Goal: Answer question/provide support: Share knowledge or assist other users

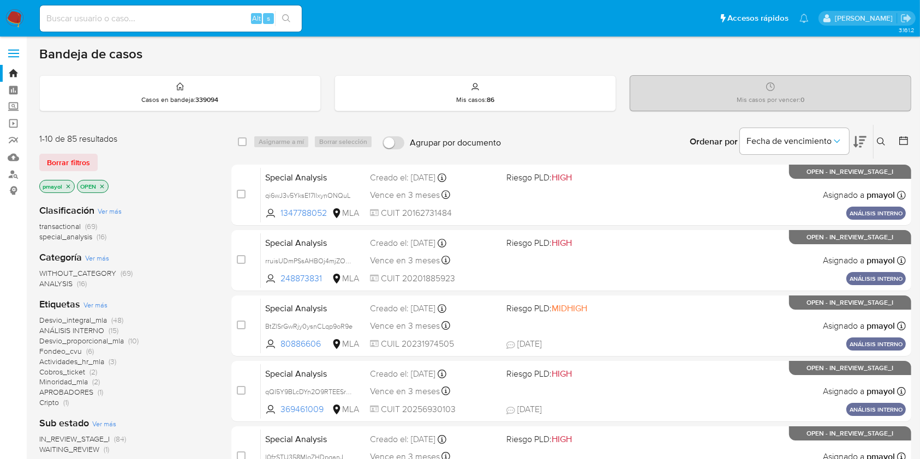
click at [158, 21] on input at bounding box center [171, 18] width 262 height 14
paste input "3kwc8BKrwoq8cRoJCTPF5Lg6"
type input "3kwc8BKrwoq8cRoJCTPF5Lg6"
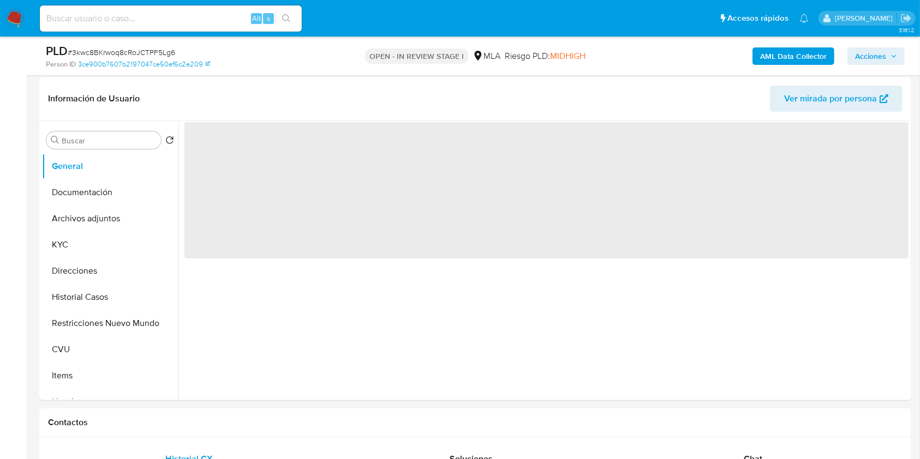
scroll to position [374, 0]
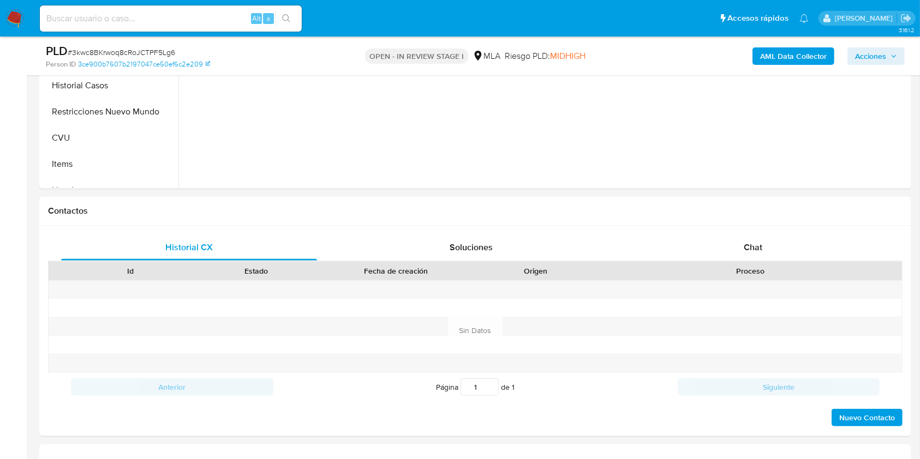
select select "10"
click at [748, 247] on span "Chat" at bounding box center [752, 247] width 19 height 13
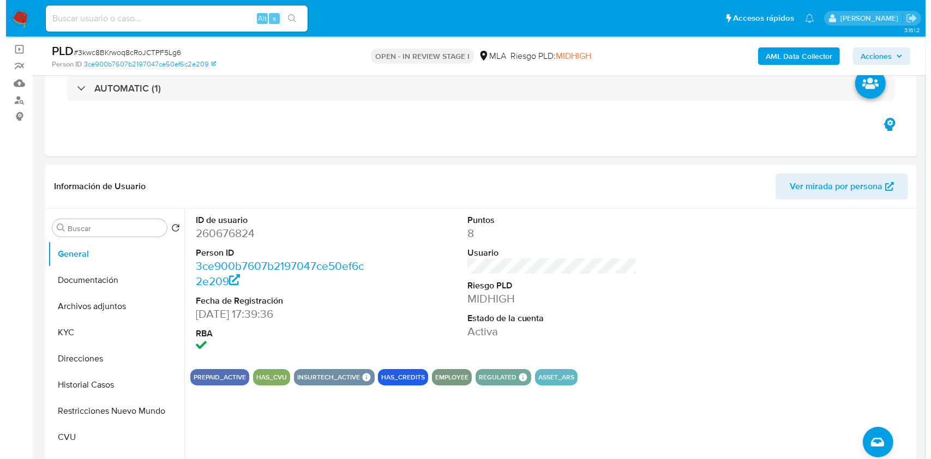
scroll to position [77, 0]
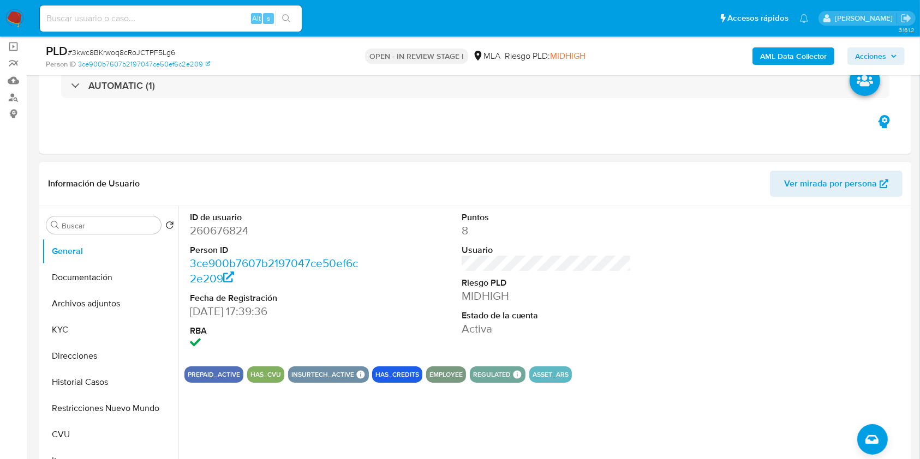
click at [229, 234] on dd "260676824" at bounding box center [275, 230] width 170 height 15
copy dd "260676824"
click at [99, 384] on button "Historial Casos" at bounding box center [106, 382] width 128 height 26
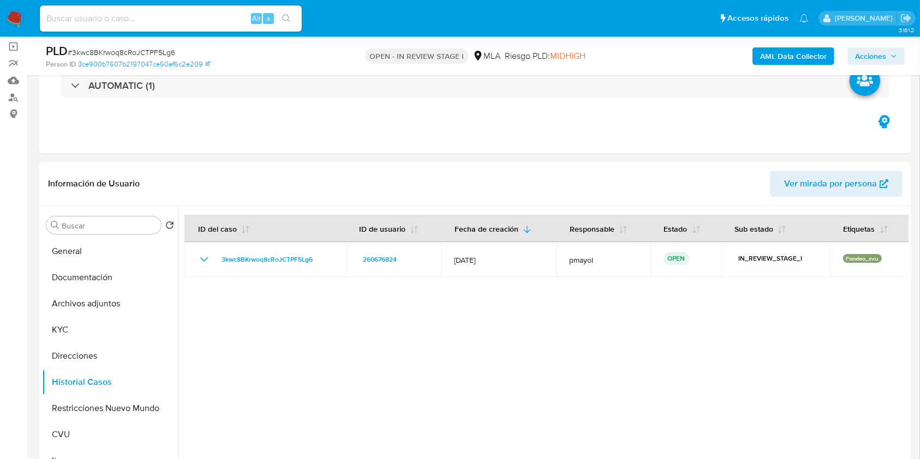
click at [778, 56] on b "AML Data Collector" at bounding box center [793, 55] width 67 height 17
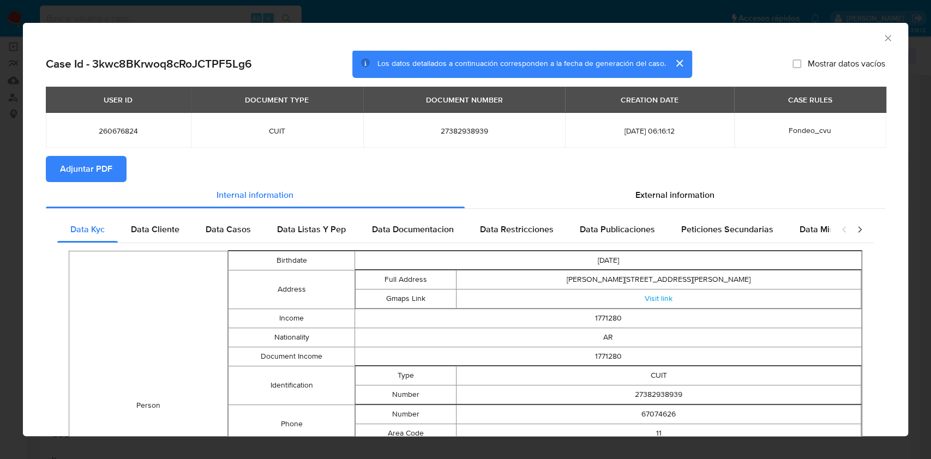
click at [89, 173] on span "Adjuntar PDF" at bounding box center [86, 169] width 52 height 24
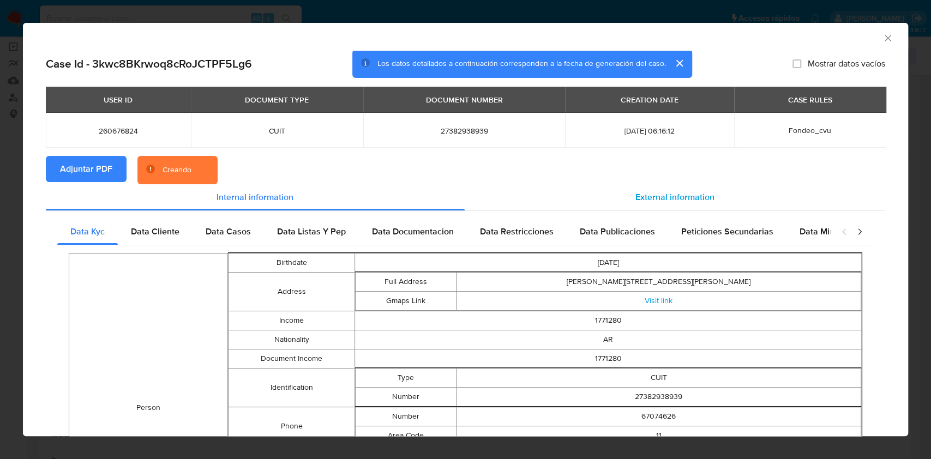
click at [628, 185] on div "External information" at bounding box center [675, 197] width 421 height 26
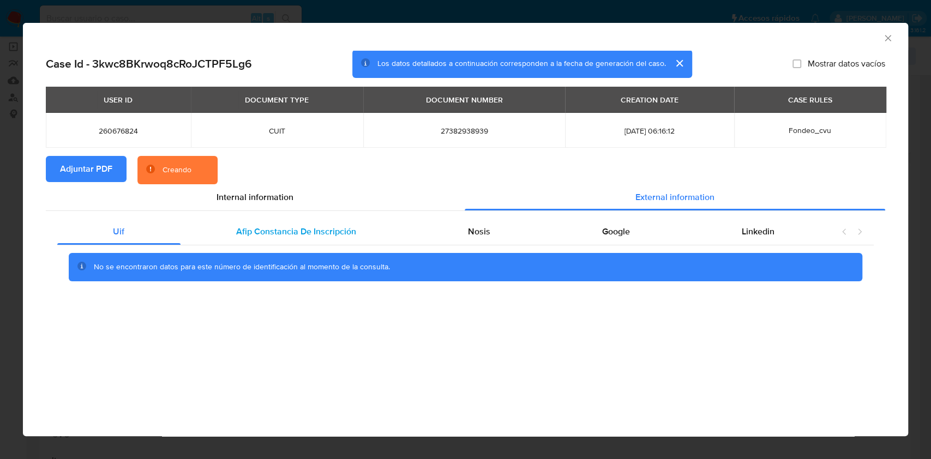
click at [315, 243] on div "Afip Constancia De Inscripción" at bounding box center [297, 232] width 232 height 26
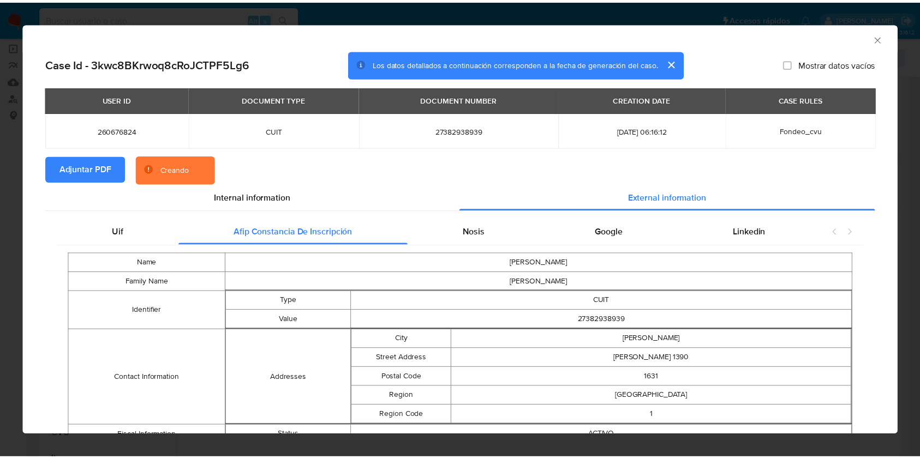
scroll to position [45, 0]
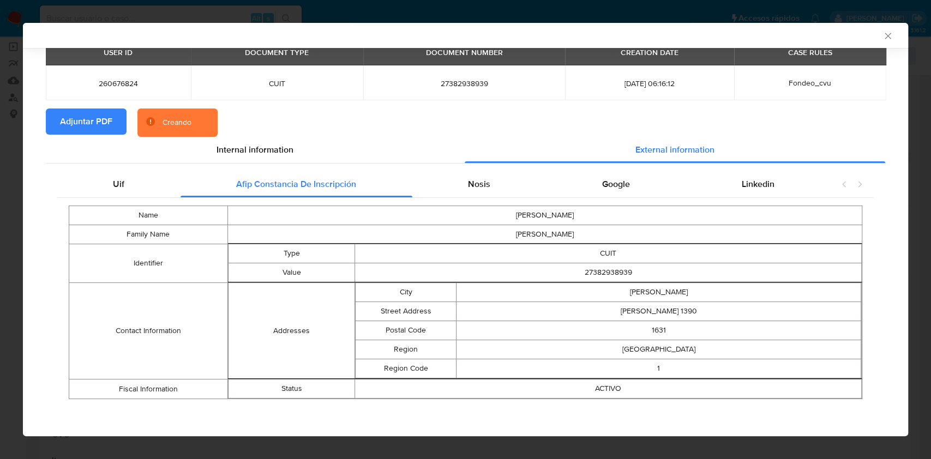
click at [883, 32] on icon "Cerrar ventana" at bounding box center [888, 36] width 11 height 11
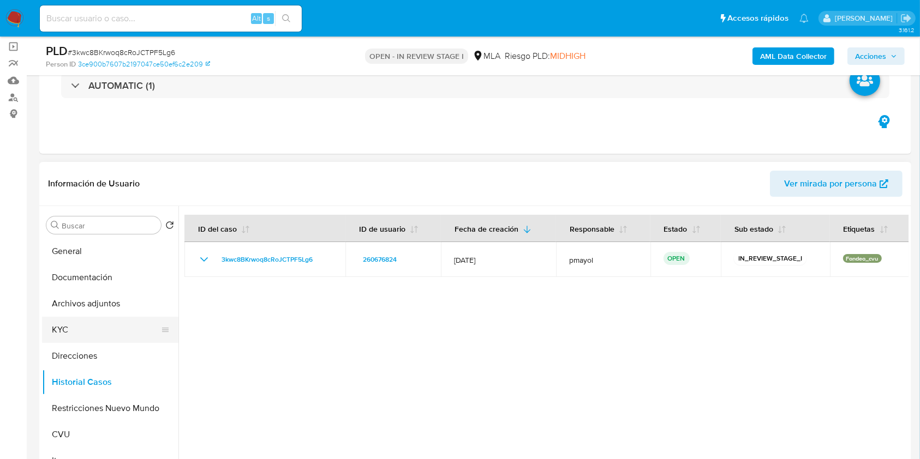
click at [59, 329] on button "KYC" at bounding box center [106, 330] width 128 height 26
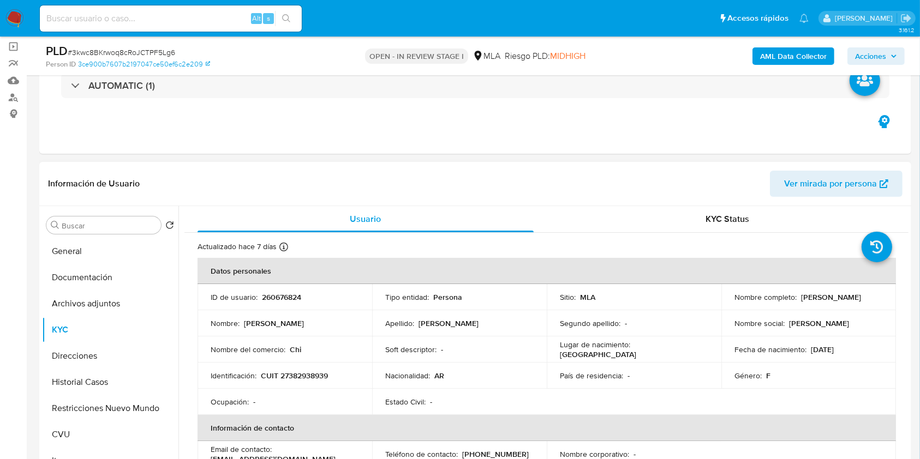
click at [296, 373] on p "CUIT 27382938939" at bounding box center [294, 376] width 67 height 10
copy p "27382938939"
click at [795, 195] on span "Ver mirada por persona" at bounding box center [830, 184] width 93 height 26
drag, startPoint x: 919, startPoint y: 89, endPoint x: 904, endPoint y: 172, distance: 84.2
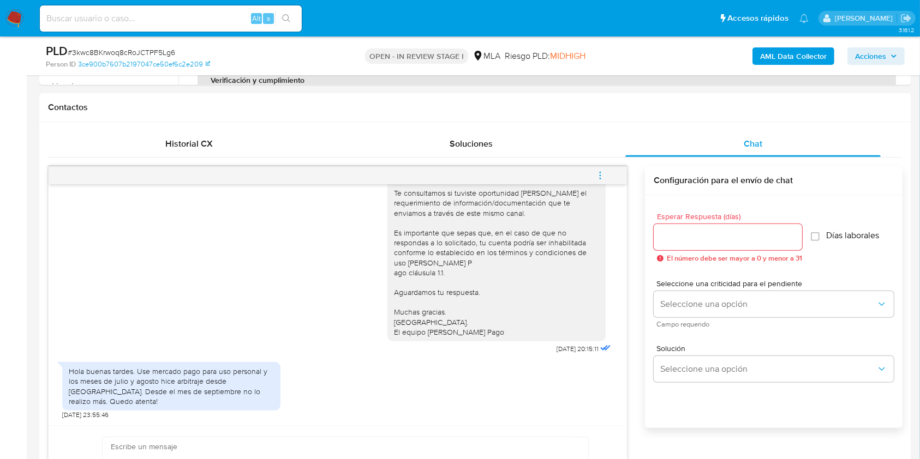
scroll to position [497, 0]
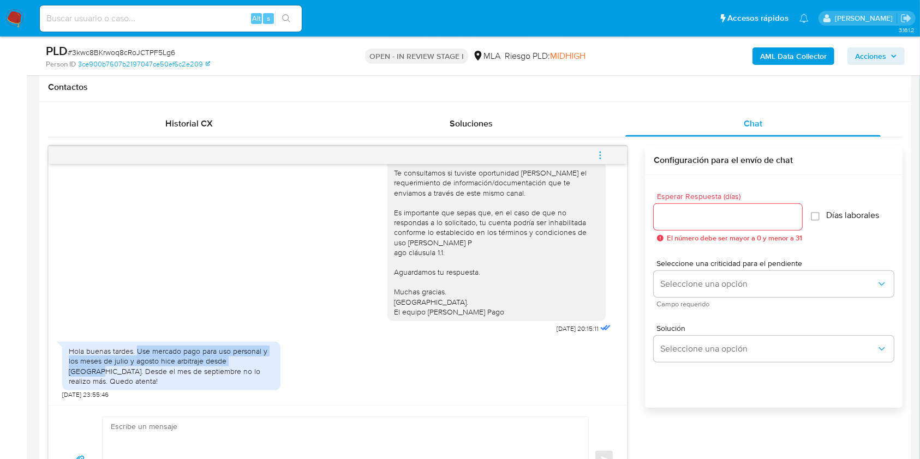
drag, startPoint x: 137, startPoint y: 363, endPoint x: 256, endPoint y: 374, distance: 118.9
click at [256, 374] on div "Hola buenas tardes. Use mercado pago para uso personal y los meses de julio y a…" at bounding box center [171, 366] width 205 height 40
copy div "Use mercado pago para uso personal y los meses de julio y agosto hice arbitraje…"
click at [111, 51] on span "# 3kwc8BKrwoq8cRoJCTPF5Lg6" at bounding box center [121, 52] width 107 height 11
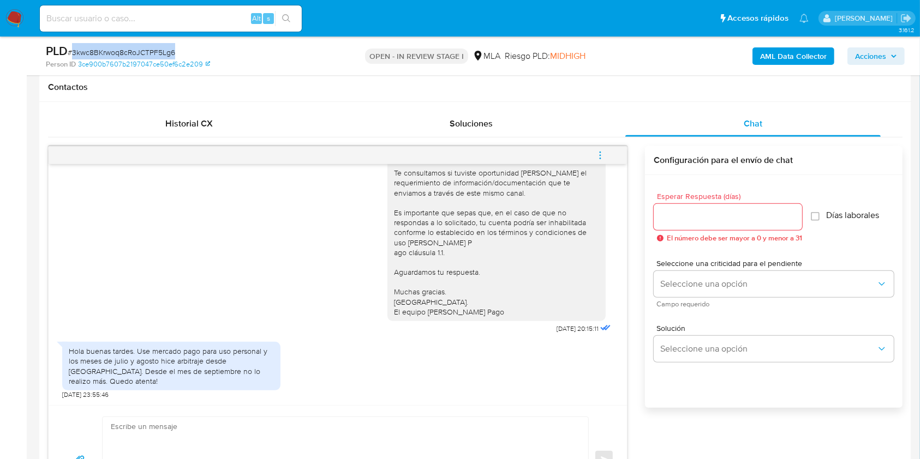
click at [111, 51] on span "# 3kwc8BKrwoq8cRoJCTPF5Lg6" at bounding box center [121, 52] width 107 height 11
copy span "3kwc8BKrwoq8cRoJCTPF5Lg6"
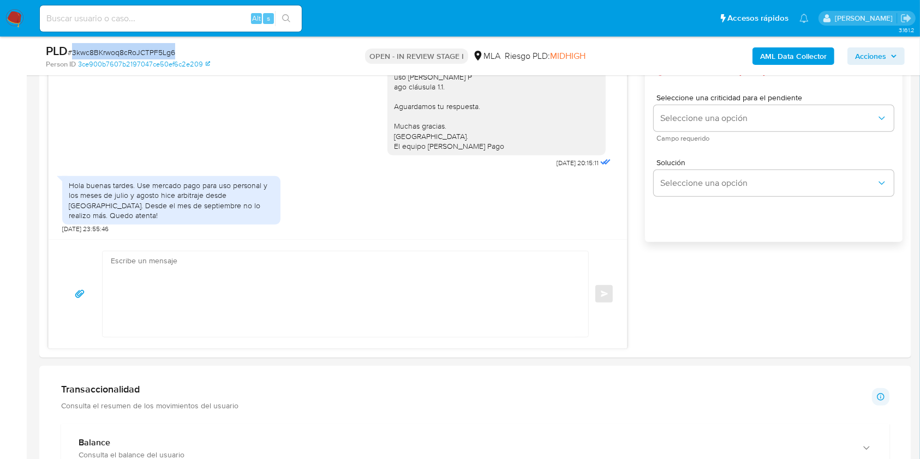
scroll to position [686, 0]
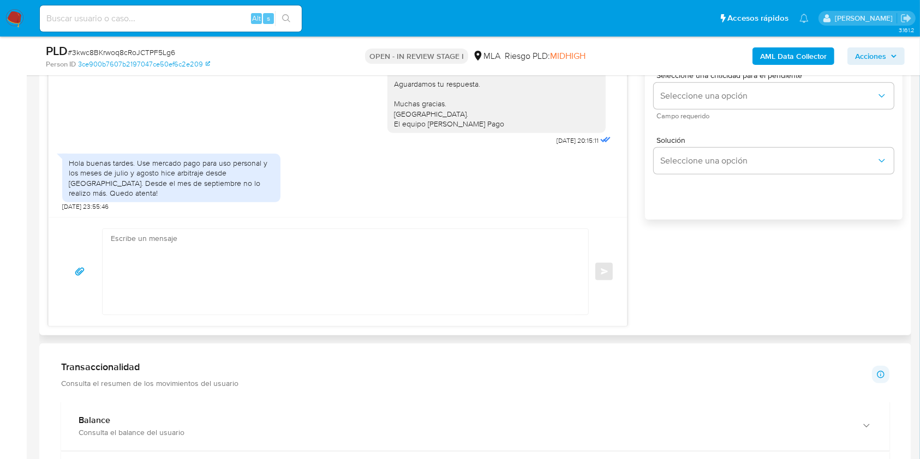
click at [336, 278] on textarea at bounding box center [343, 272] width 464 height 86
paste textarea "Hola, Muchas gracias por la respuesta. Analizamos tu caso y notamos que la info…"
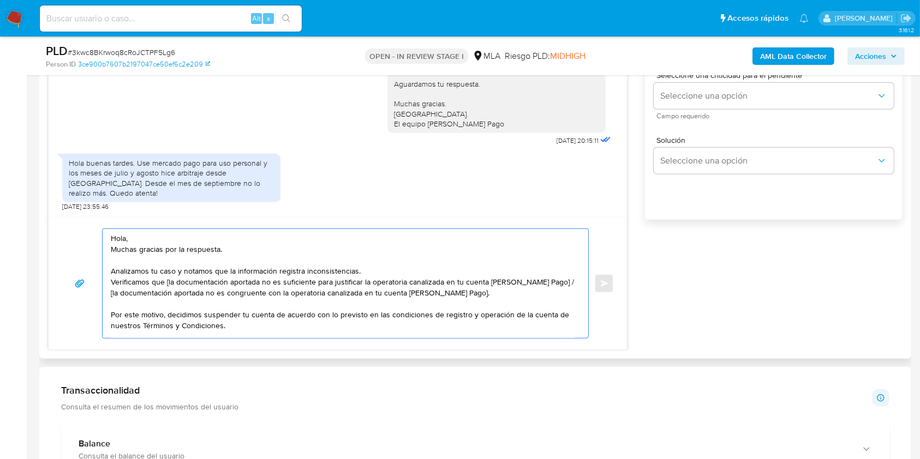
scroll to position [62, 0]
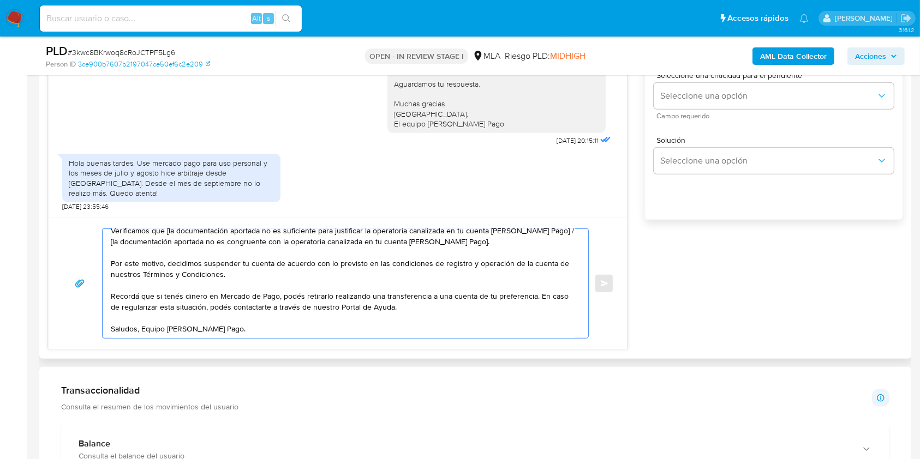
click at [257, 251] on textarea "Hola, Muchas gracias por la respuesta. Analizamos tu caso y notamos que la info…" at bounding box center [343, 283] width 464 height 109
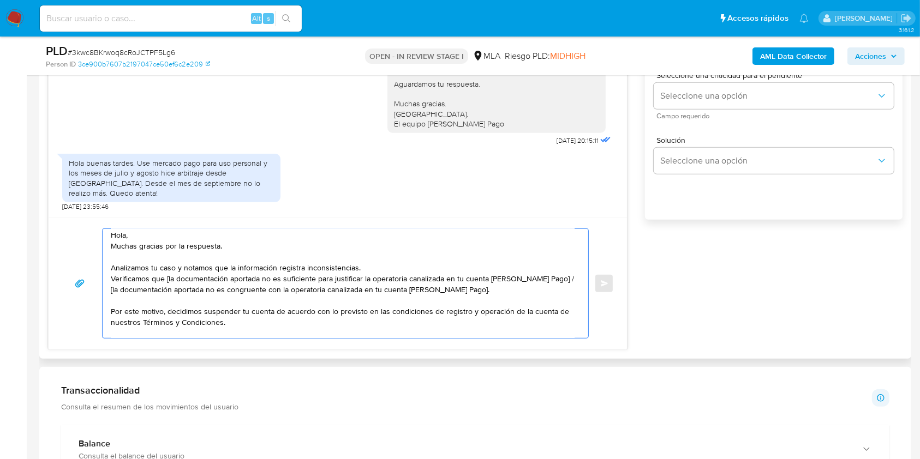
click at [157, 235] on textarea "Hola, Muchas gracias por la respuesta. Analizamos tu caso y notamos que la info…" at bounding box center [343, 283] width 464 height 109
click at [108, 281] on div "Hola, Muchas gracias por la respuesta. Analizamos tu caso y notamos que la info…" at bounding box center [343, 283] width 480 height 109
click at [115, 281] on textarea "Hola, Muchas gracias por la respuesta. Analizamos tu caso y notamos que la info…" at bounding box center [343, 283] width 464 height 109
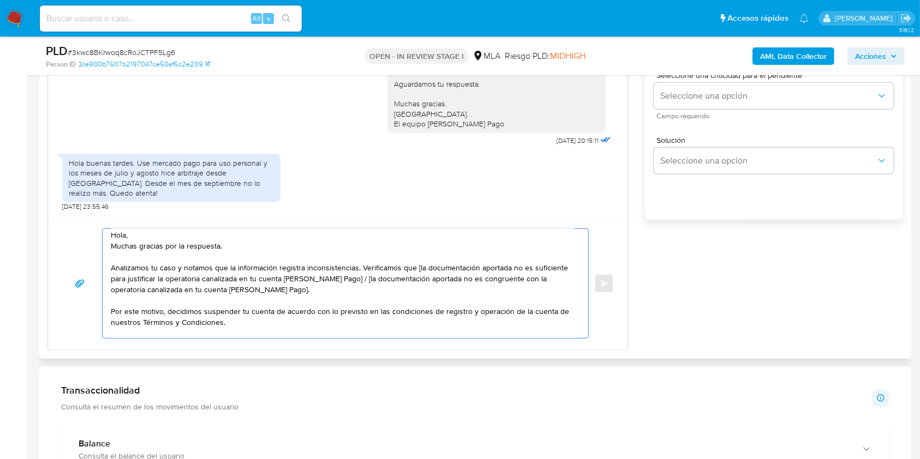
click at [420, 267] on textarea "Hola, Muchas gracias por la respuesta. Analizamos tu caso y notamos que la info…" at bounding box center [343, 283] width 464 height 109
drag, startPoint x: 476, startPoint y: 269, endPoint x: 423, endPoint y: 268, distance: 52.9
click at [423, 268] on textarea "Hola, Muchas gracias por la respuesta. Analizamos tu caso y notamos que la info…" at bounding box center [343, 283] width 464 height 109
drag, startPoint x: 337, startPoint y: 290, endPoint x: 343, endPoint y: 278, distance: 13.4
click at [343, 278] on textarea "Hola, Muchas gracias por la respuesta. Analizamos tu caso y notamos que la info…" at bounding box center [343, 283] width 464 height 109
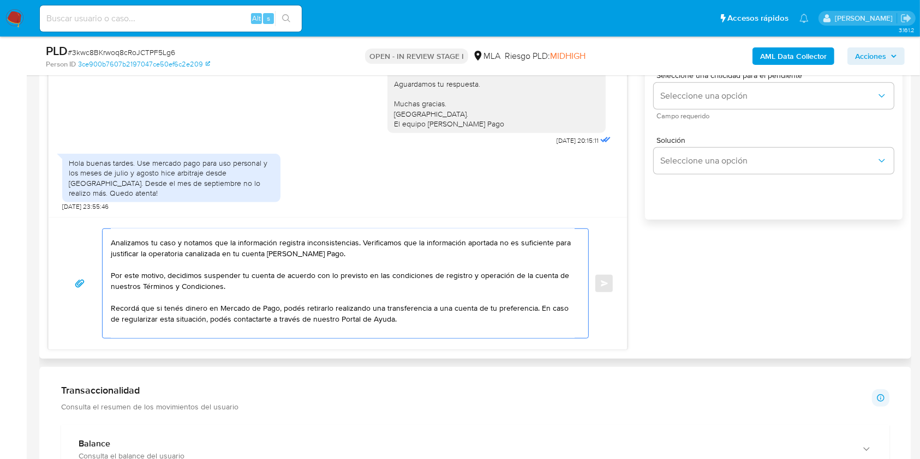
scroll to position [51, 0]
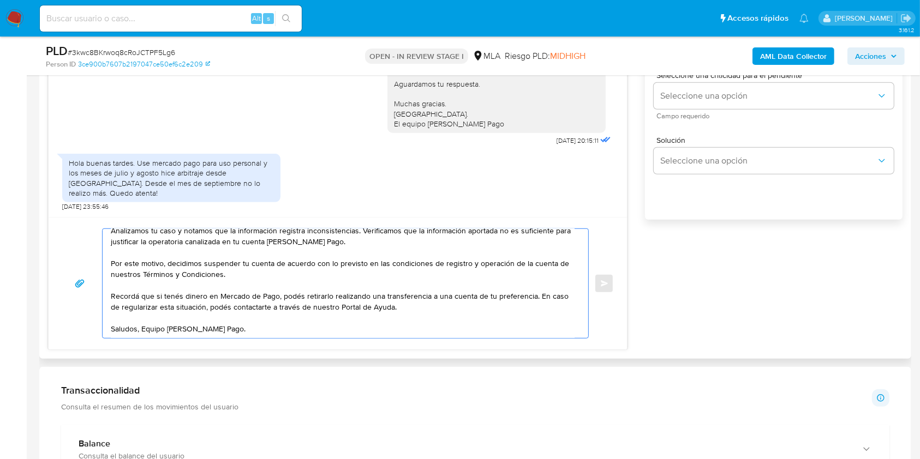
click at [147, 328] on textarea "Hola, Muchas gracias por la respuesta. Analizamos tu caso y notamos que la info…" at bounding box center [343, 283] width 464 height 109
click at [142, 321] on textarea "Hola, Muchas gracias por la respuesta. Analizamos tu caso y notamos que la info…" at bounding box center [343, 283] width 464 height 109
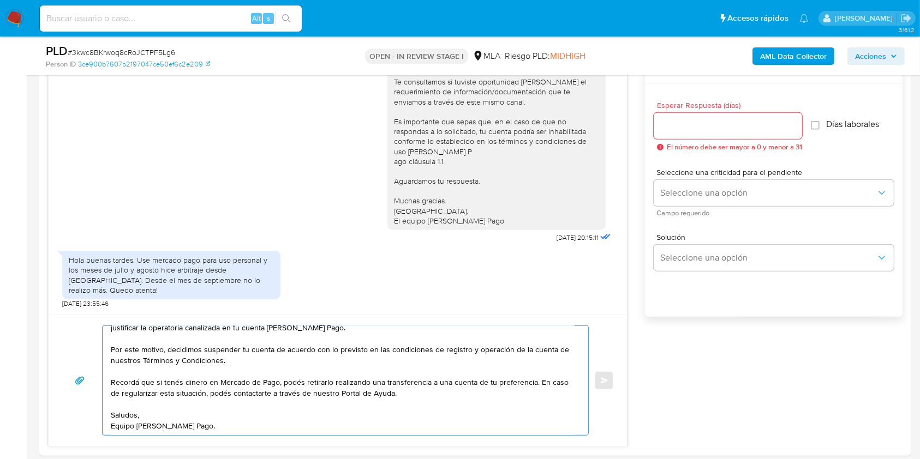
scroll to position [548, 0]
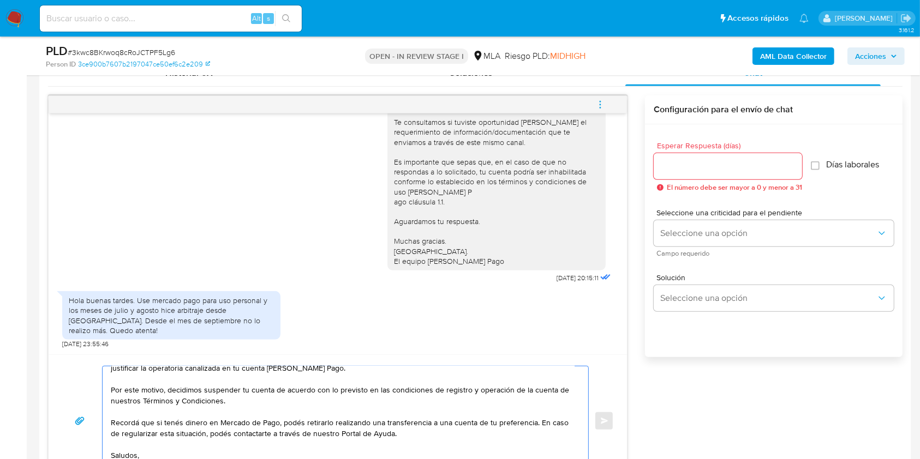
type textarea "Hola, Muchas gracias por la respuesta. Analizamos tu caso y notamos que la info…"
click at [693, 169] on input "Esperar Respuesta (días)" at bounding box center [727, 166] width 148 height 14
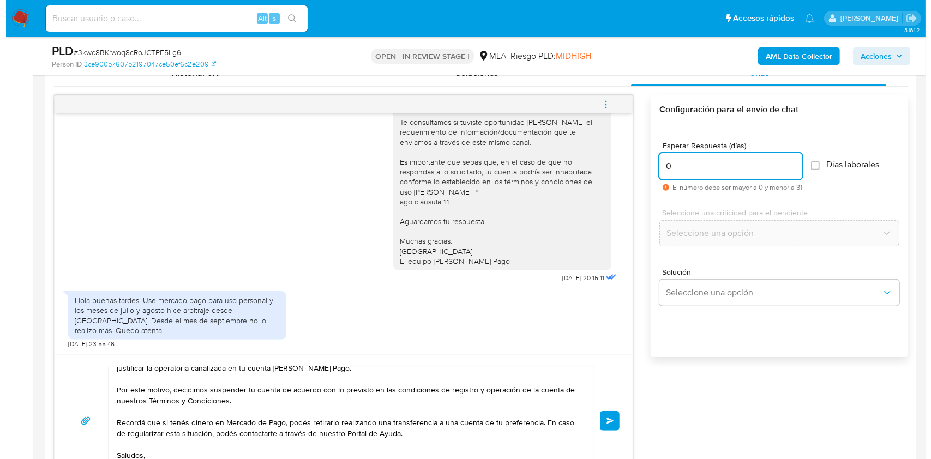
scroll to position [1792, 0]
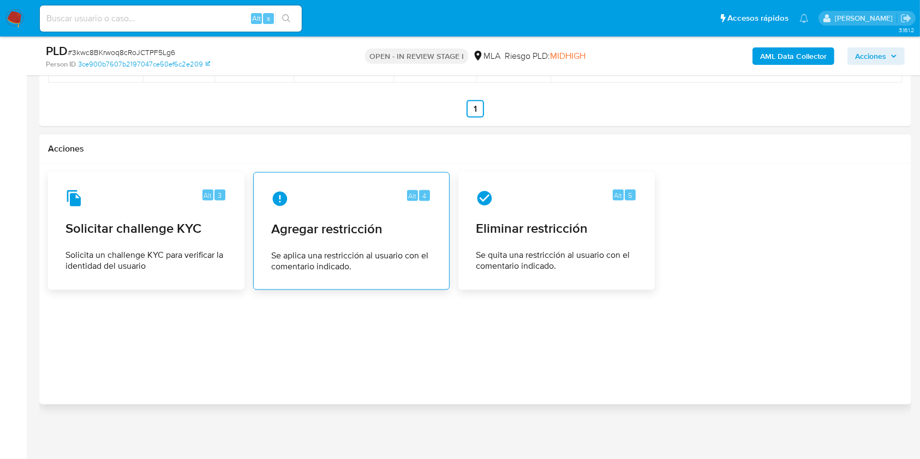
type input "0"
click at [349, 247] on div "Alt 4 Agregar restricción Se aplica una restricción al usuario con el comentari…" at bounding box center [351, 231] width 178 height 99
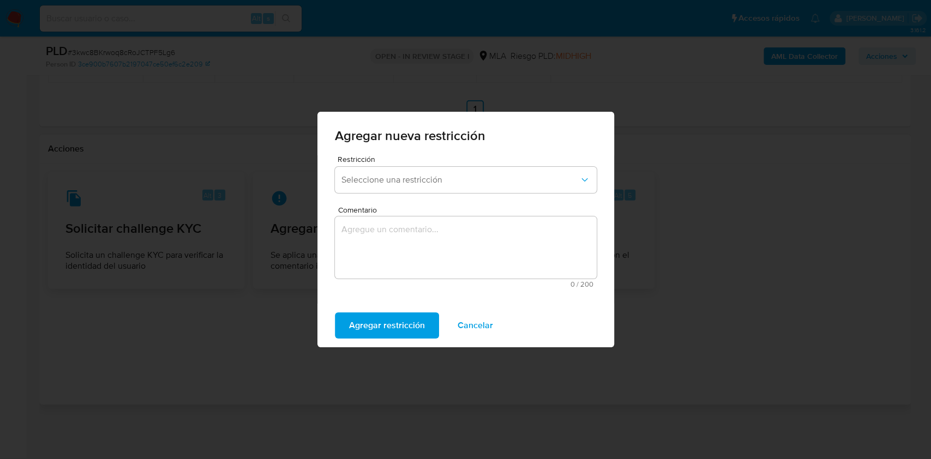
click at [523, 164] on div "Restricción Seleccione una restricción" at bounding box center [466, 176] width 262 height 42
click at [533, 175] on span "Seleccione una restricción" at bounding box center [460, 180] width 238 height 11
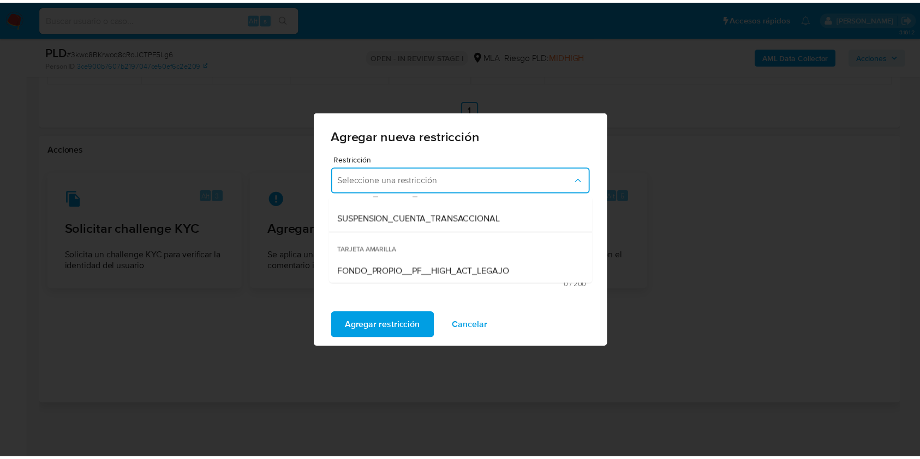
scroll to position [154, 0]
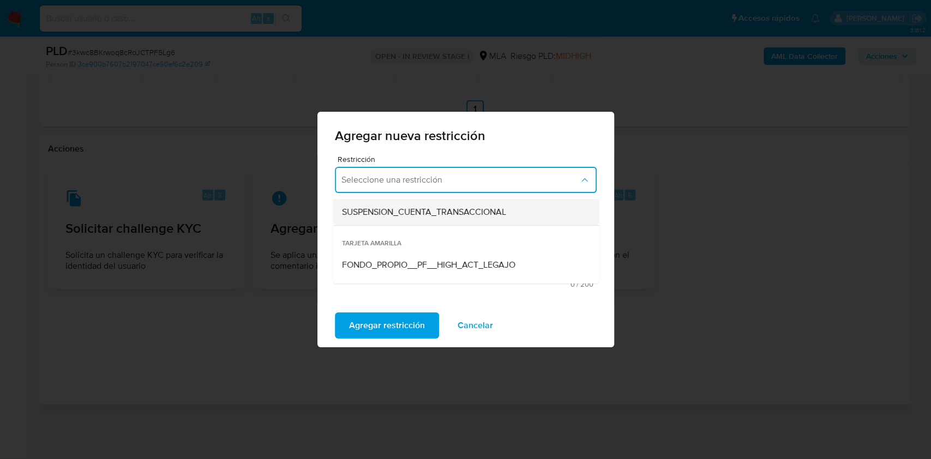
click at [506, 216] on span "SUSPENSION_CUENTA_TRANSACCIONAL" at bounding box center [423, 212] width 164 height 11
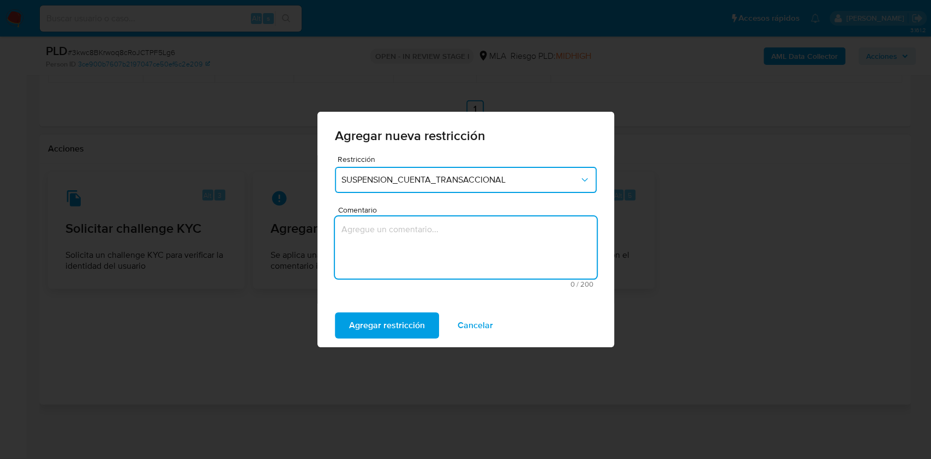
click at [446, 249] on textarea "Comentario" at bounding box center [466, 248] width 262 height 62
type textarea "AML"
click at [416, 333] on span "Agregar restricción" at bounding box center [387, 326] width 76 height 24
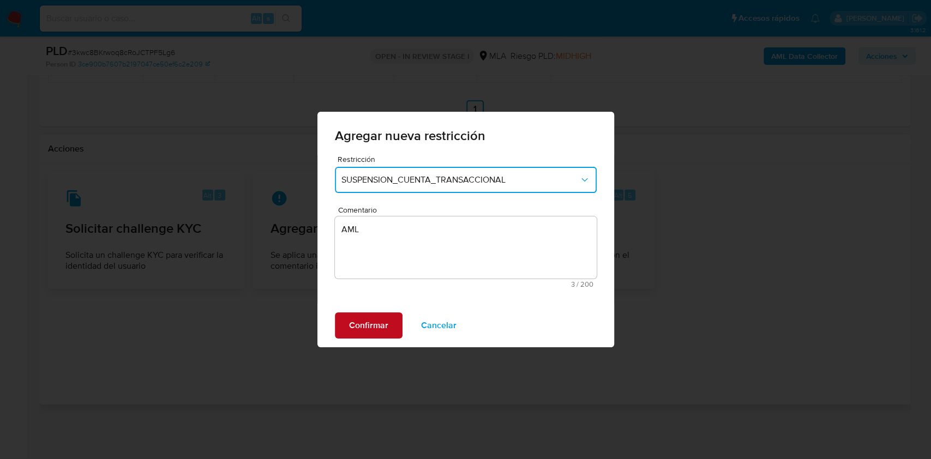
click at [369, 325] on span "Confirmar" at bounding box center [368, 326] width 39 height 24
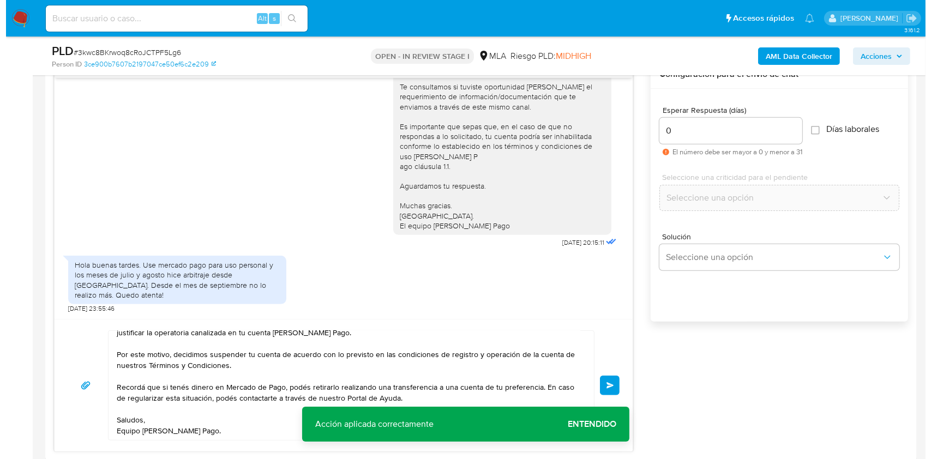
scroll to position [573, 0]
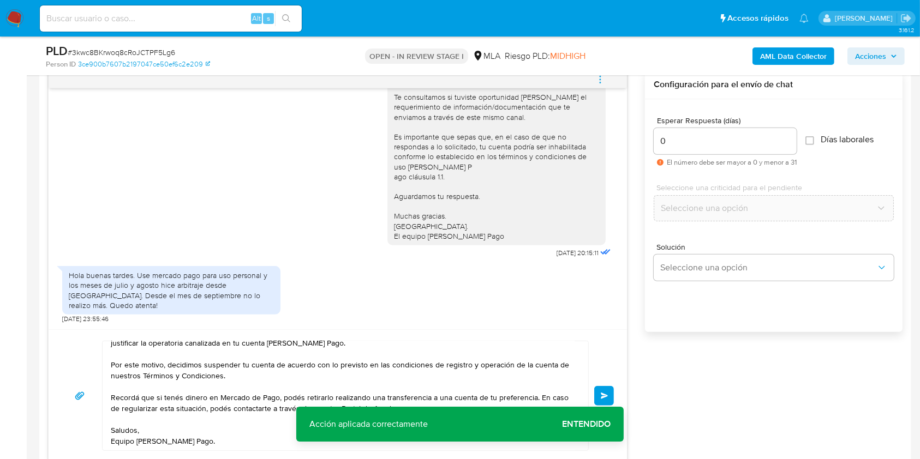
click at [605, 391] on button "Enviar" at bounding box center [604, 396] width 20 height 20
click at [598, 82] on icon "menu-action" at bounding box center [600, 80] width 10 height 10
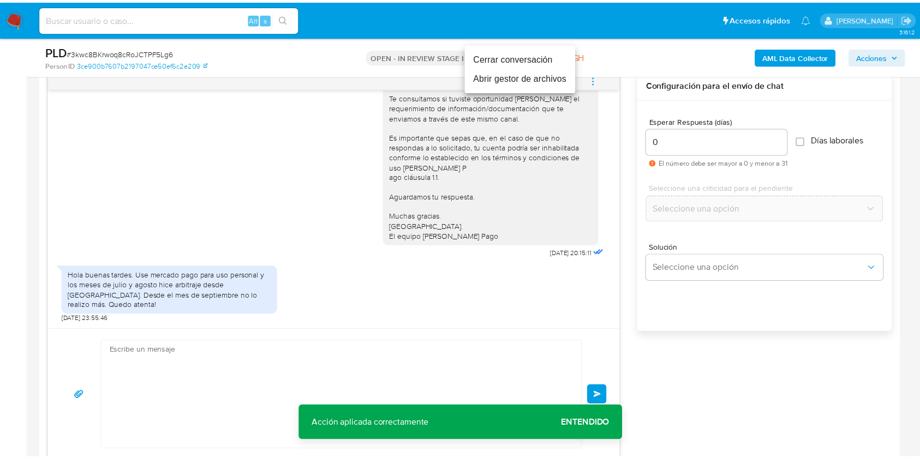
scroll to position [0, 0]
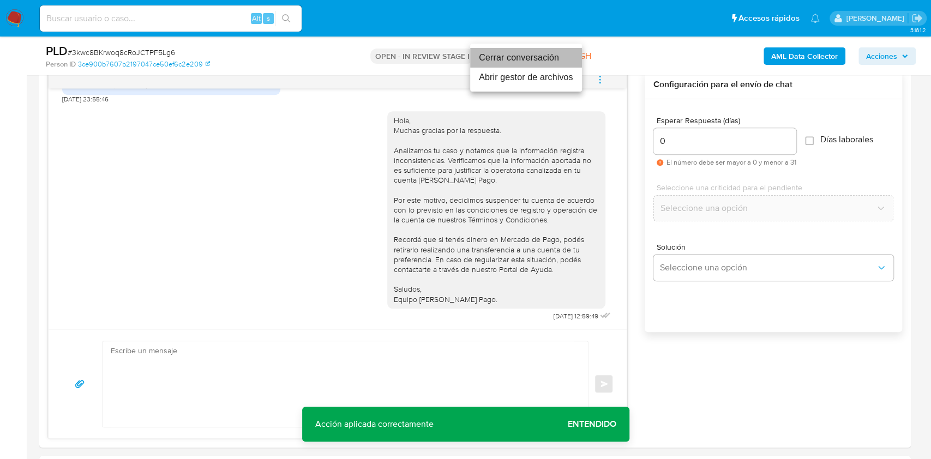
click at [511, 61] on li "Cerrar conversación" at bounding box center [526, 58] width 112 height 20
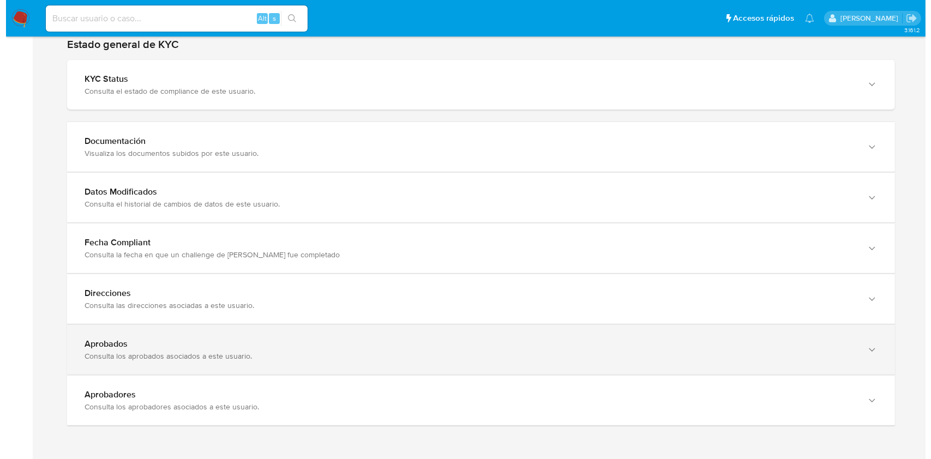
scroll to position [1055, 0]
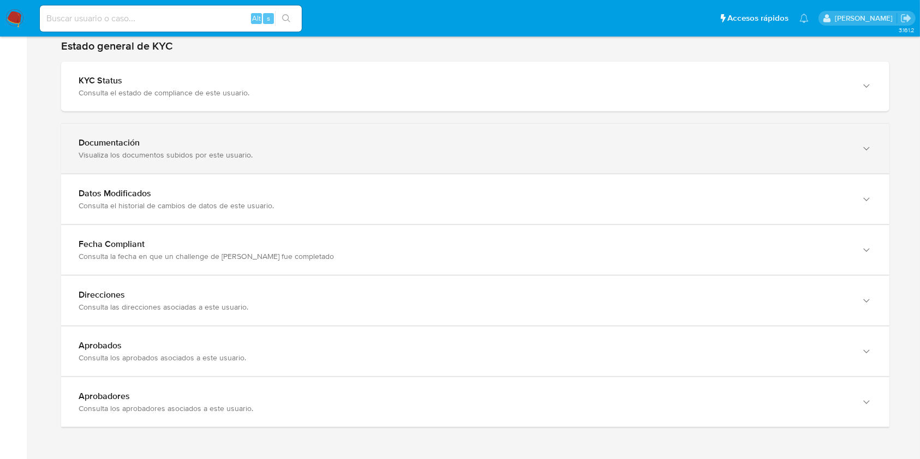
click at [788, 165] on div "Documentación Visualiza los documentos subidos por este usuario." at bounding box center [475, 149] width 828 height 50
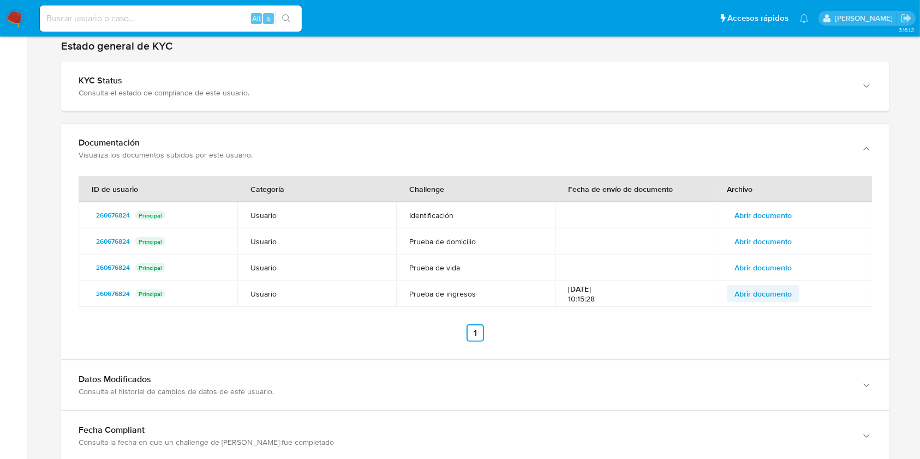
click at [758, 295] on span "Abrir documento" at bounding box center [762, 293] width 57 height 15
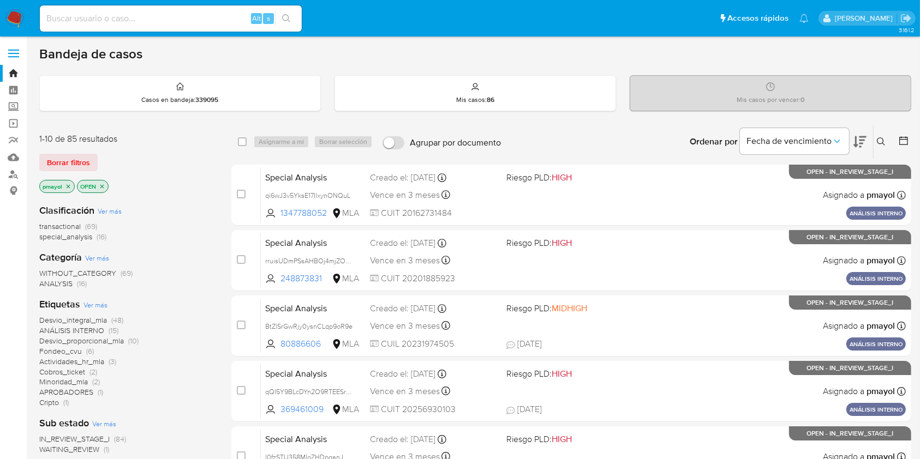
click at [880, 137] on icon at bounding box center [881, 141] width 9 height 9
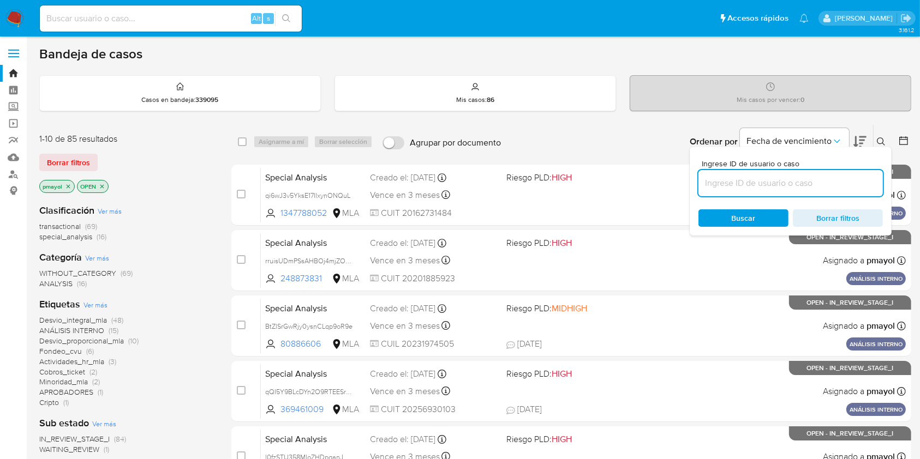
click at [777, 178] on input at bounding box center [790, 183] width 184 height 14
type input "3kwc8BKrwoq8cRoJCTPF5Lg6"
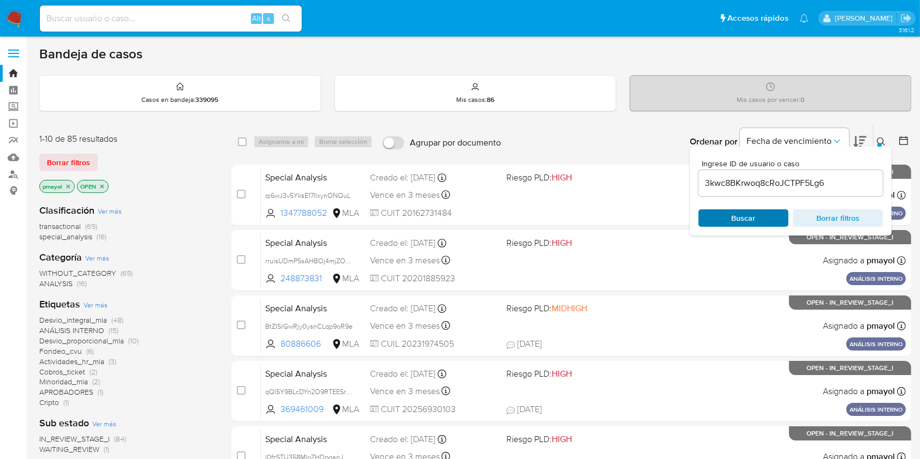
click at [740, 215] on div "Buscar Borrar filtros" at bounding box center [790, 217] width 184 height 17
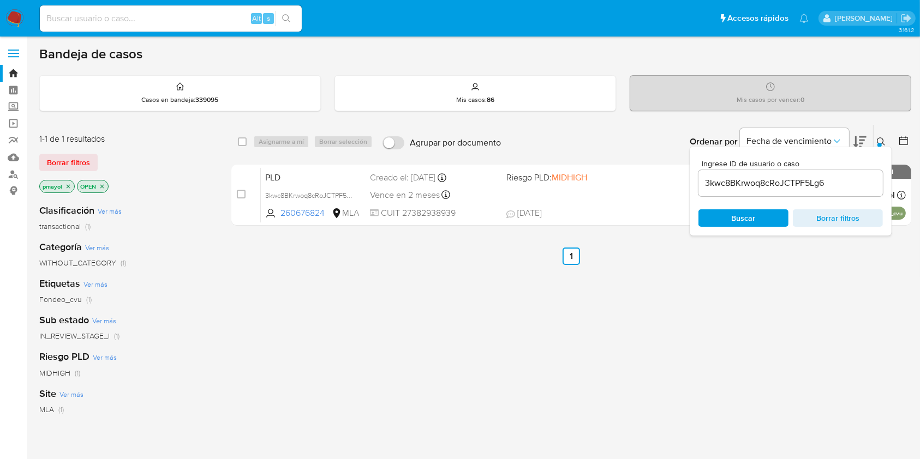
click at [241, 149] on div "select-all-cases-checkbox Asignarme a mí Borrar selección Agrupar por documento…" at bounding box center [571, 142] width 680 height 34
click at [242, 145] on input "checkbox" at bounding box center [242, 141] width 9 height 9
checkbox input "true"
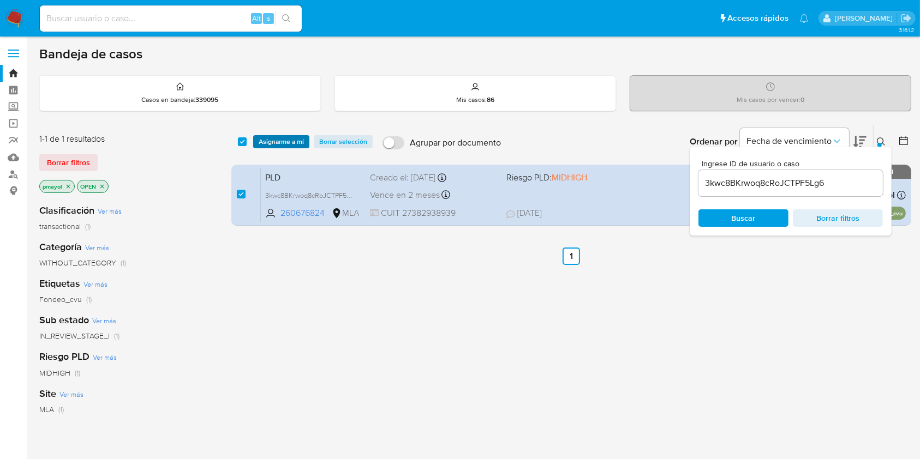
click at [285, 144] on span "Asignarme a mí" at bounding box center [281, 141] width 45 height 11
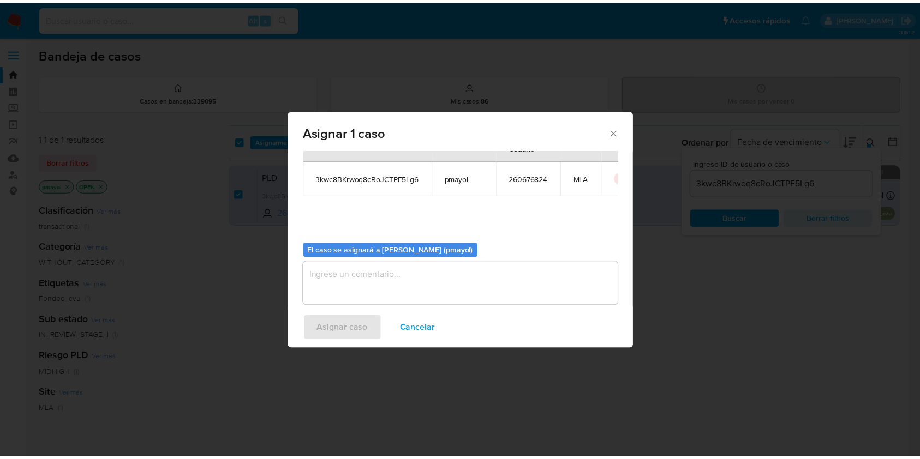
scroll to position [56, 0]
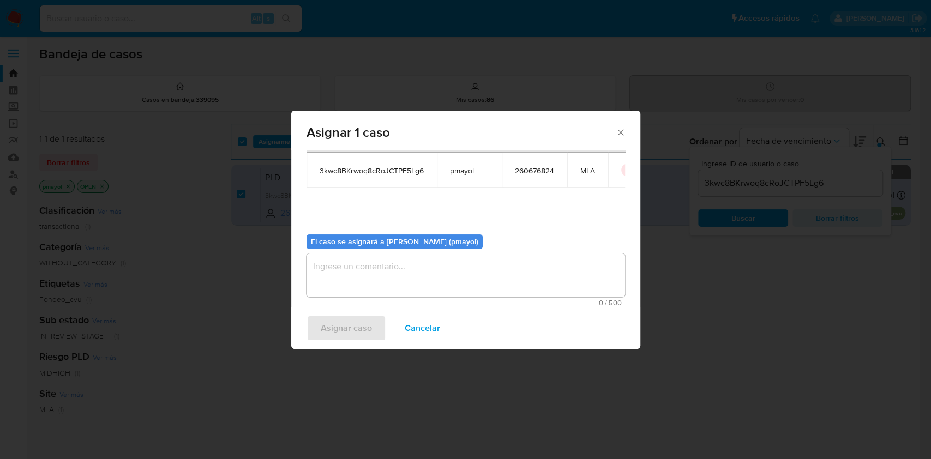
click at [479, 279] on textarea "assign-modal" at bounding box center [466, 276] width 319 height 44
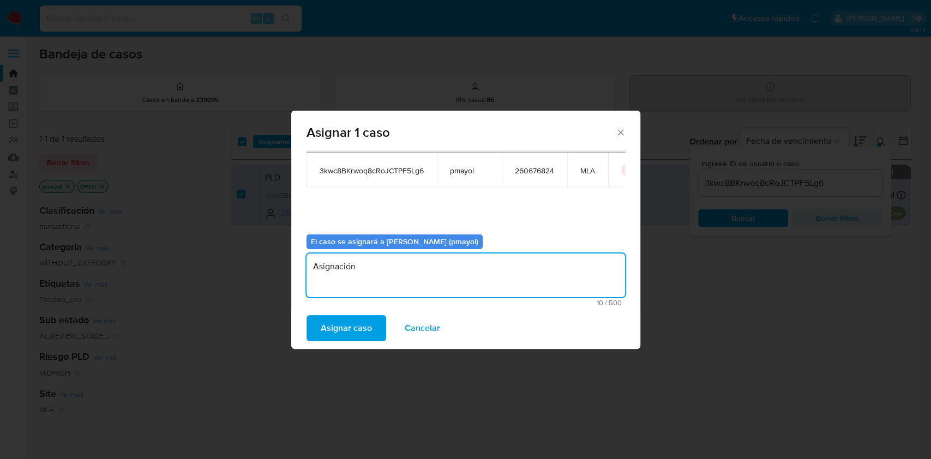
type textarea "Asignación"
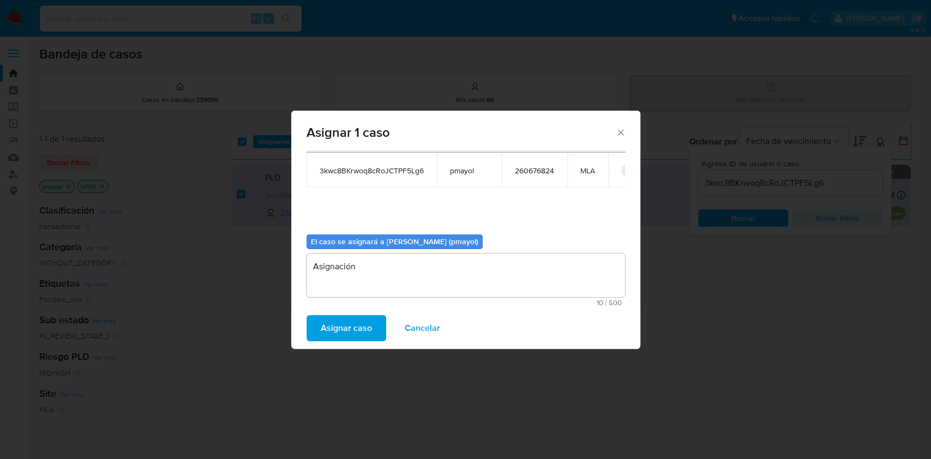
click at [355, 331] on span "Asignar caso" at bounding box center [346, 328] width 51 height 24
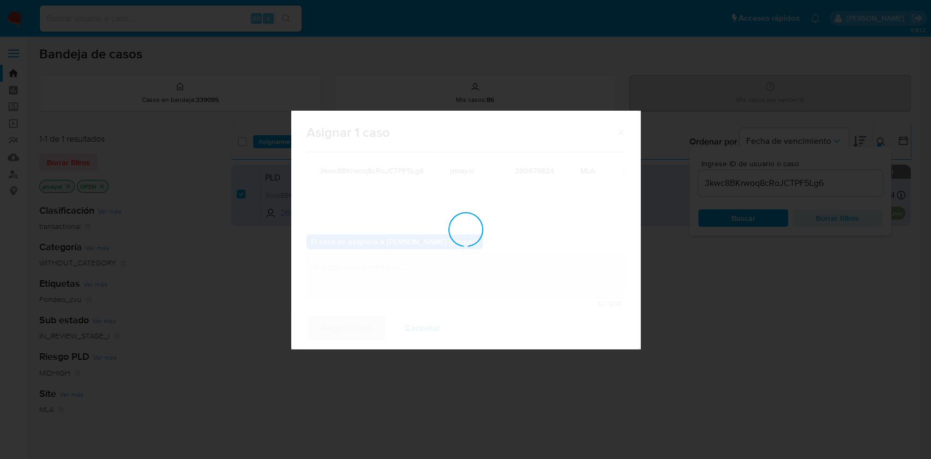
checkbox input "false"
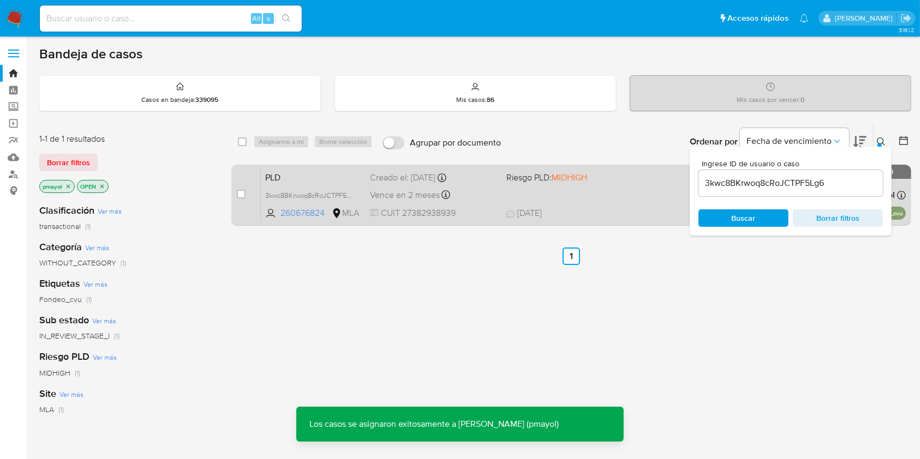
click at [501, 194] on div "PLD 3kwc8BKrwoq8cRoJCTPF5Lg6 260676824 MLA Riesgo PLD: MIDHIGH Creado el: 12/09…" at bounding box center [583, 194] width 645 height 55
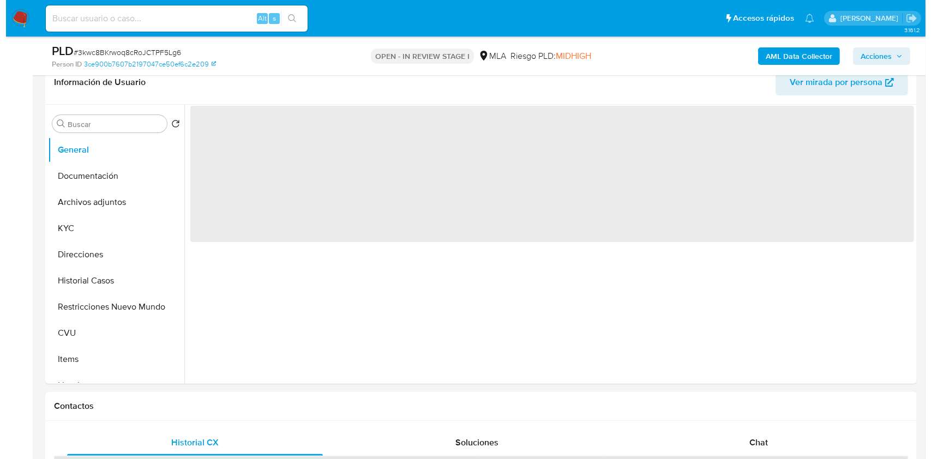
scroll to position [180, 0]
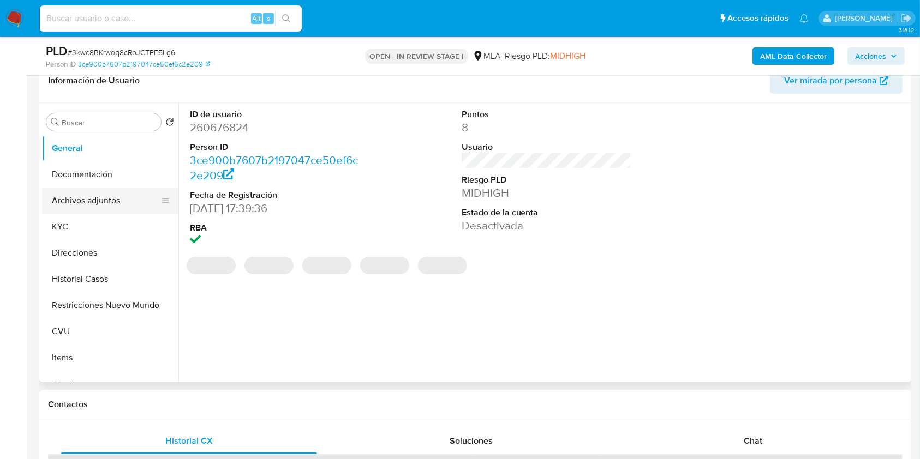
click at [82, 197] on button "Archivos adjuntos" at bounding box center [106, 201] width 128 height 26
select select "10"
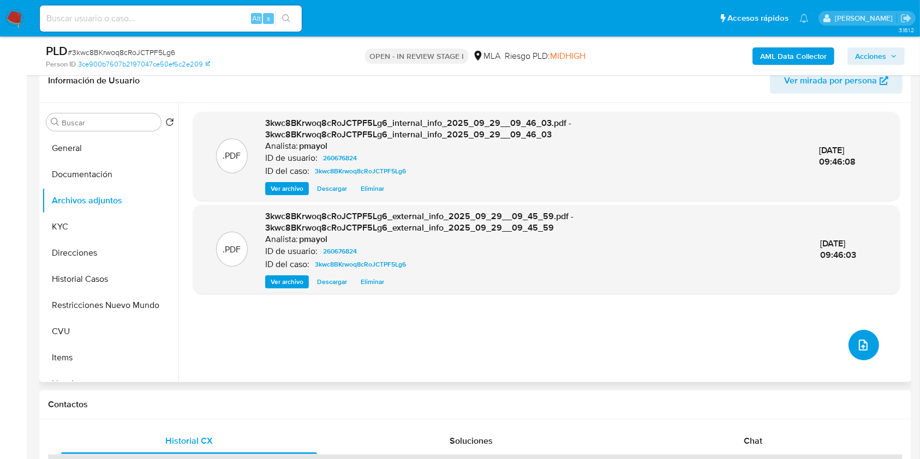
click at [849, 350] on button "upload-file" at bounding box center [863, 345] width 31 height 31
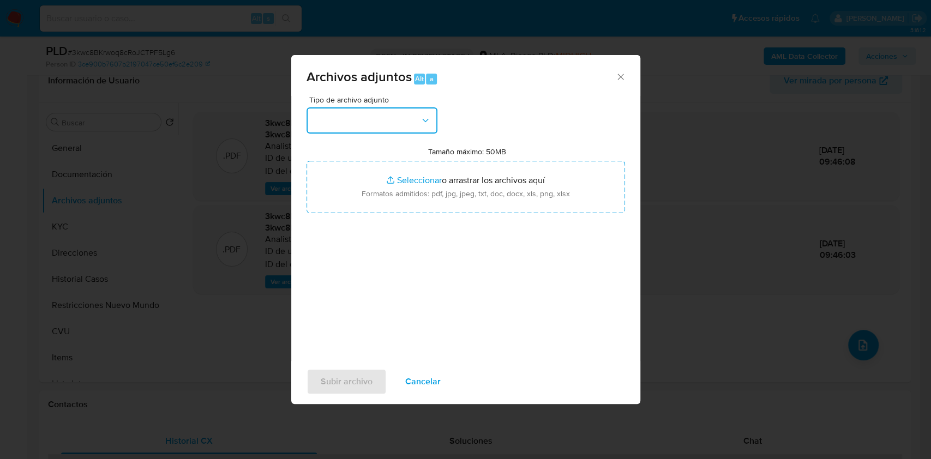
click at [399, 118] on button "button" at bounding box center [372, 120] width 131 height 26
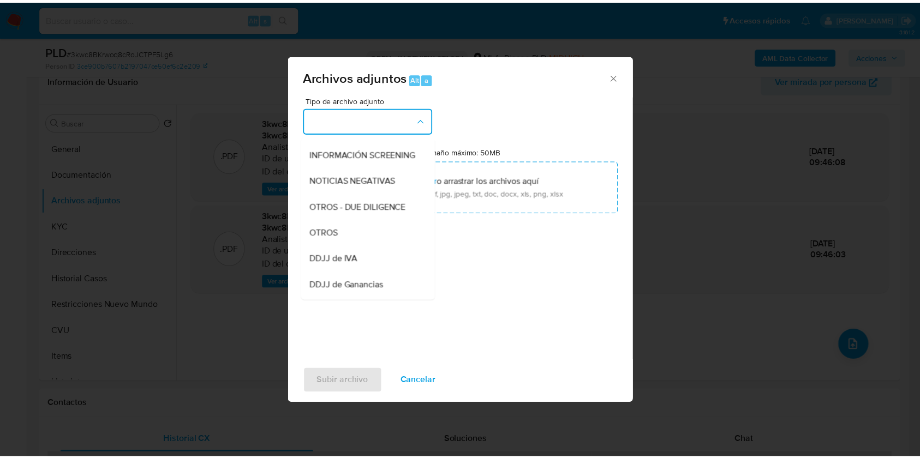
scroll to position [148, 0]
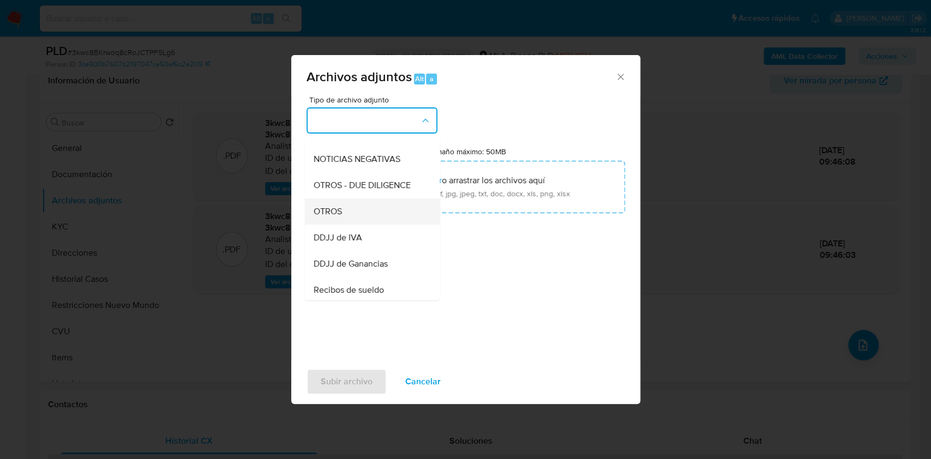
click at [387, 209] on div "OTROS" at bounding box center [368, 212] width 111 height 26
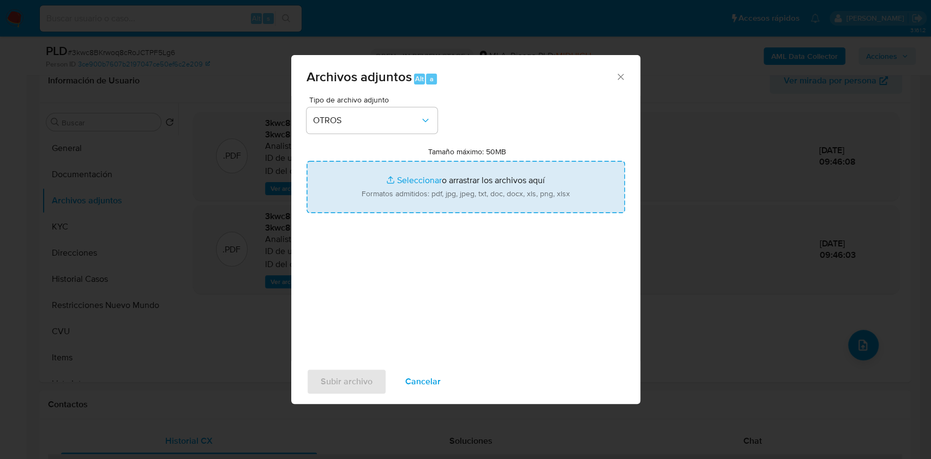
click at [453, 196] on input "Tamaño máximo: 50MB Seleccionar archivos" at bounding box center [466, 187] width 319 height 52
type input "C:\fakepath\Caselog 3kwc8BKrwoq8cRoJCTPF5Lg6.docx"
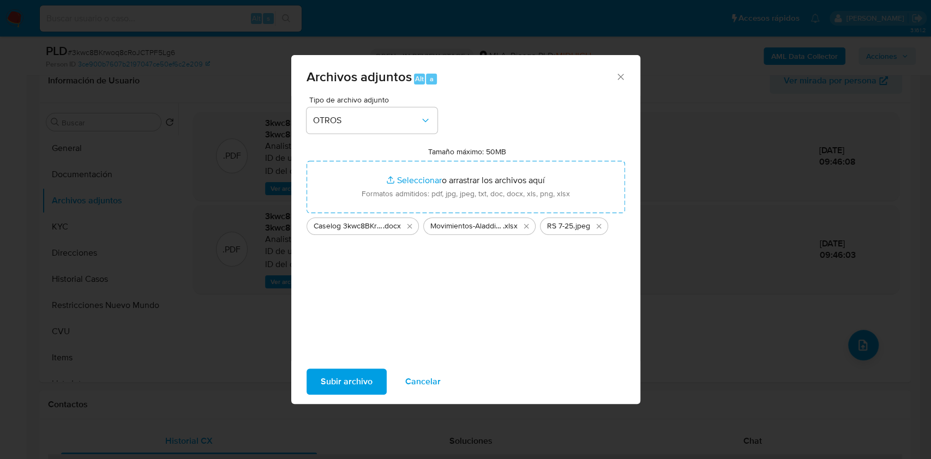
click at [363, 387] on span "Subir archivo" at bounding box center [347, 382] width 52 height 24
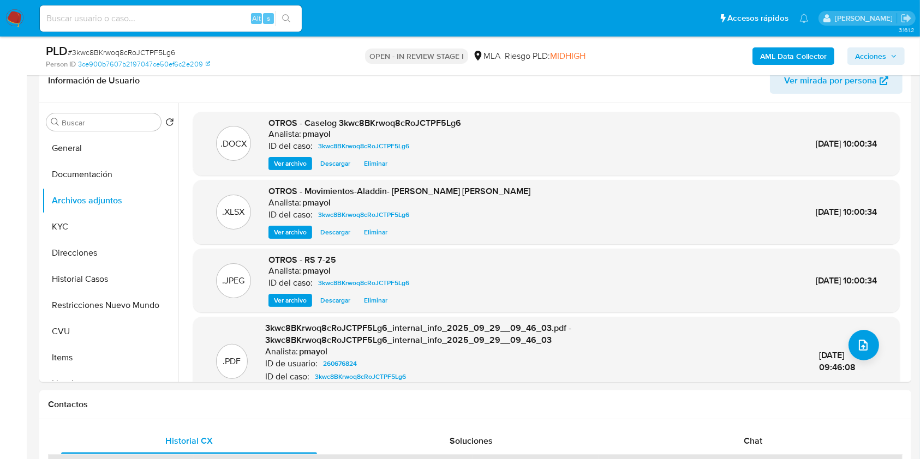
click at [863, 59] on span "Acciones" at bounding box center [870, 55] width 31 height 17
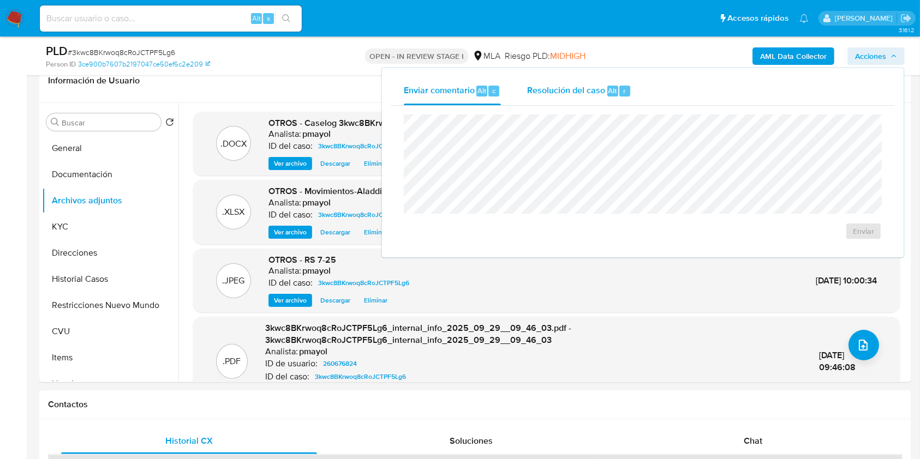
click at [604, 94] on div "Resolución del caso Alt r" at bounding box center [579, 91] width 104 height 28
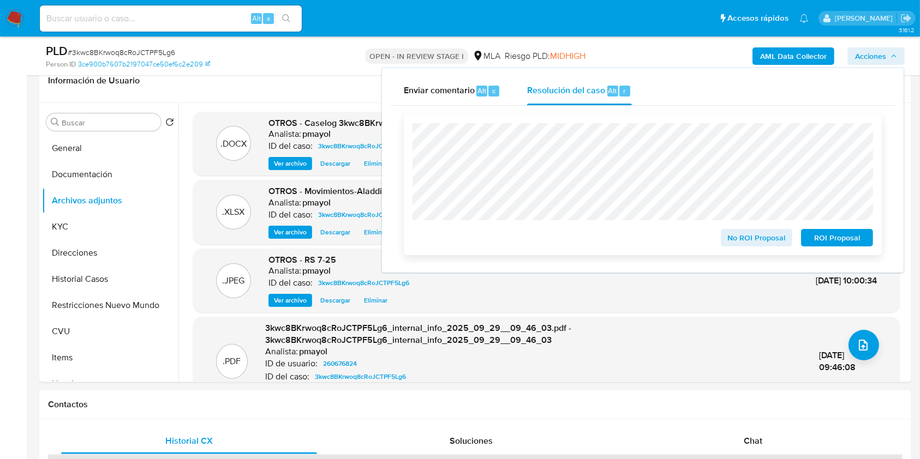
click at [826, 233] on span "ROI Proposal" at bounding box center [836, 237] width 57 height 15
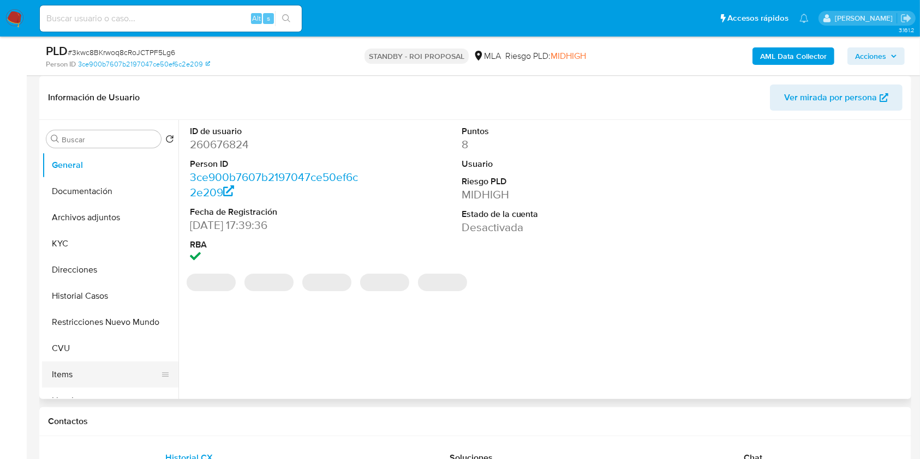
scroll to position [188, 0]
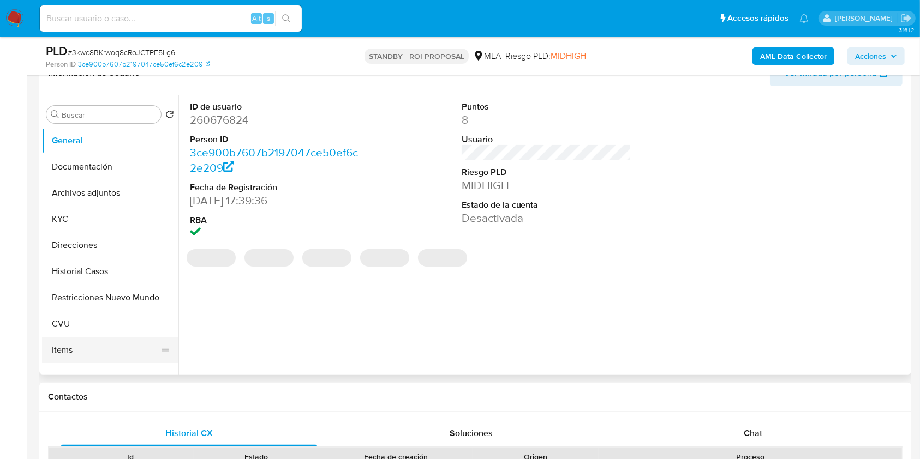
select select "10"
click at [98, 300] on button "Restricciones Nuevo Mundo" at bounding box center [106, 298] width 128 height 26
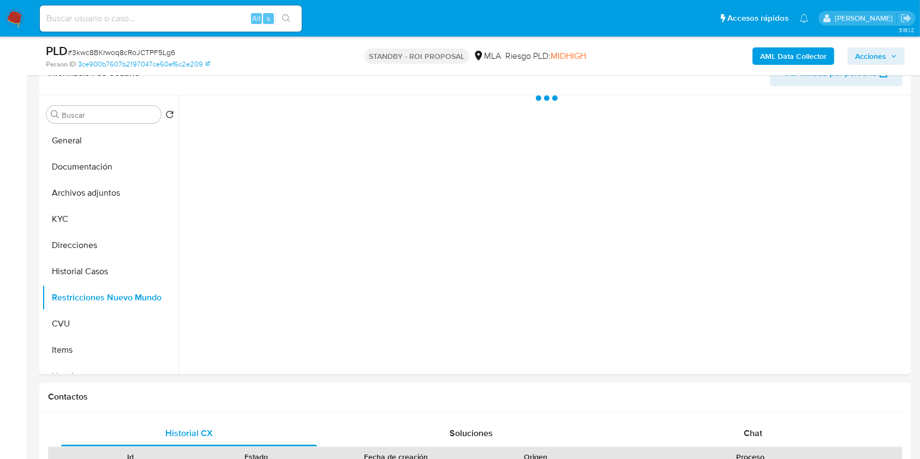
scroll to position [60, 0]
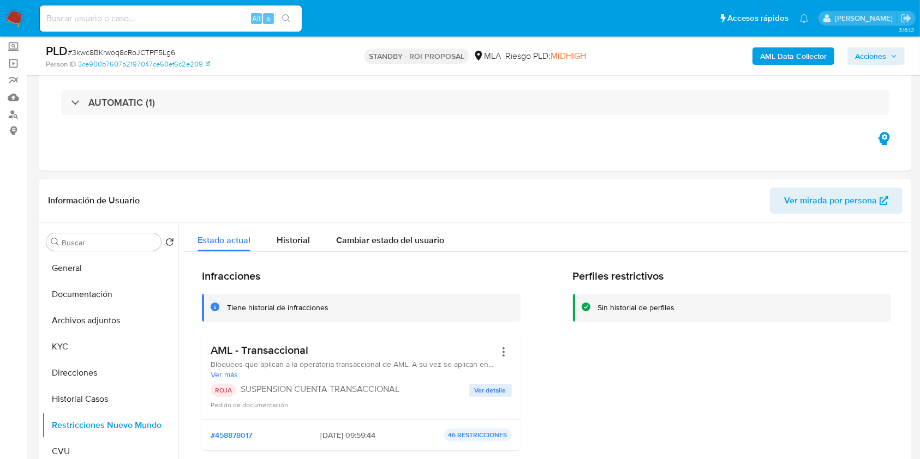
click at [143, 7] on div "Alt s" at bounding box center [171, 18] width 262 height 26
click at [146, 19] on input at bounding box center [171, 18] width 262 height 14
paste input "XpTG7RB4xdfzu9uQa50sQCtZ"
type input "XpTG7RB4xdfzu9uQa50sQCtZ"
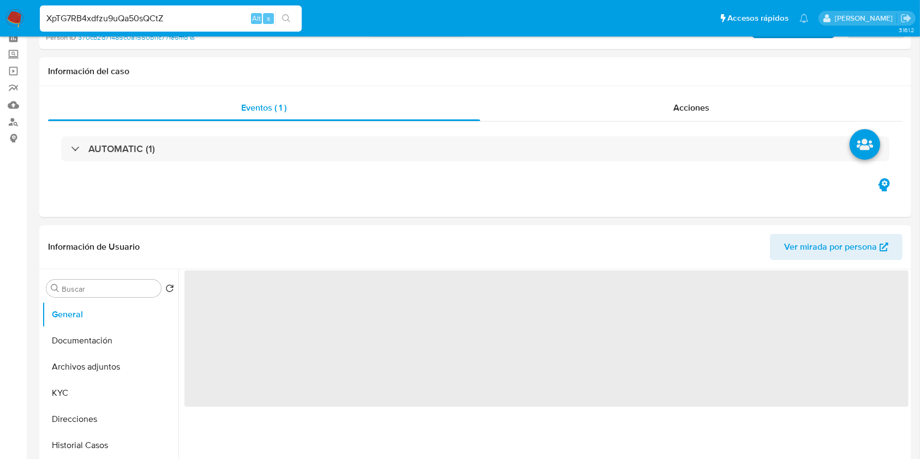
select select "10"
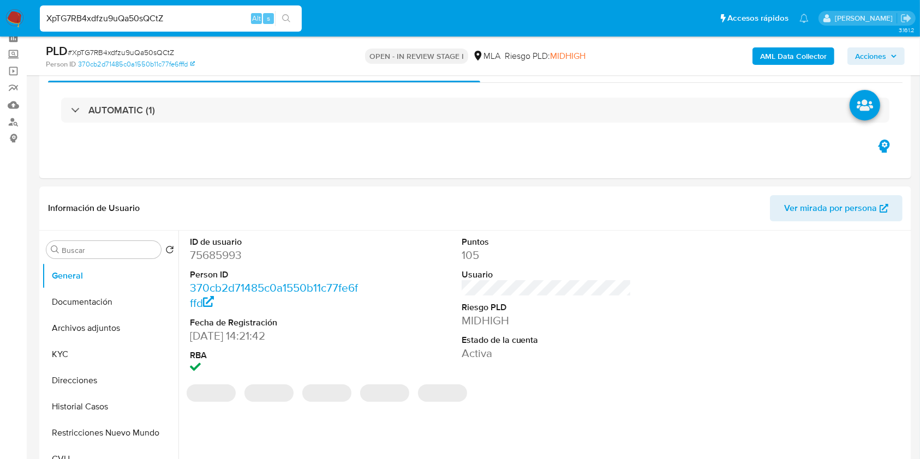
scroll to position [113, 0]
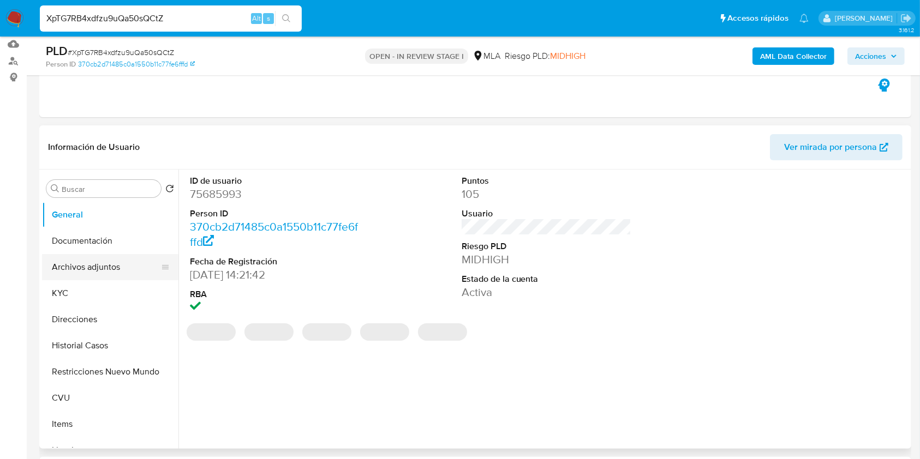
click at [112, 264] on button "Archivos adjuntos" at bounding box center [106, 267] width 128 height 26
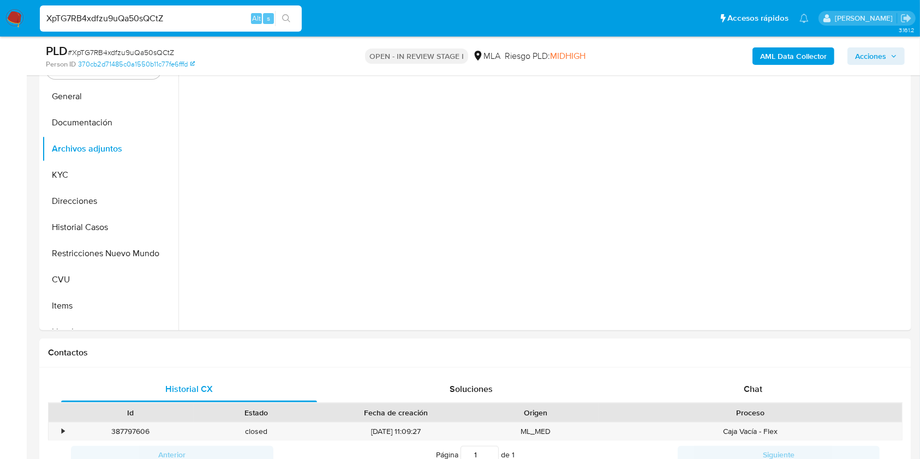
scroll to position [257, 0]
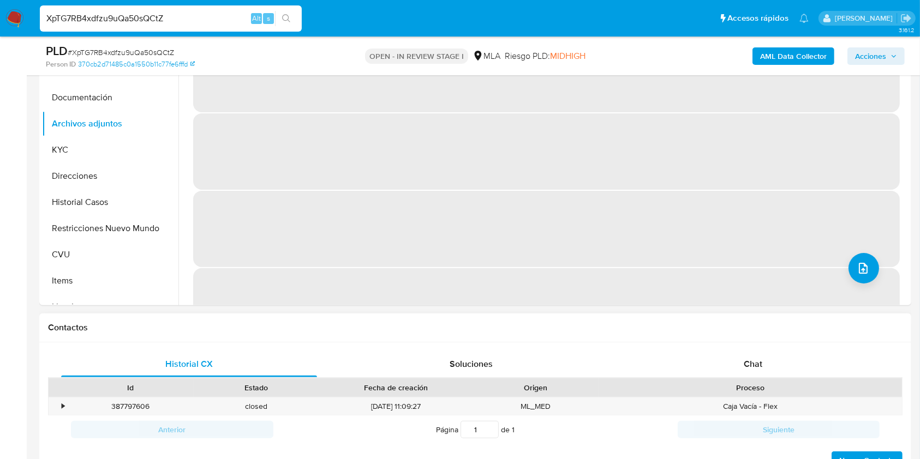
click at [742, 347] on div "Historial CX Soluciones Chat Id Estado Fecha de creación Origen Proceso • 38779…" at bounding box center [475, 411] width 872 height 137
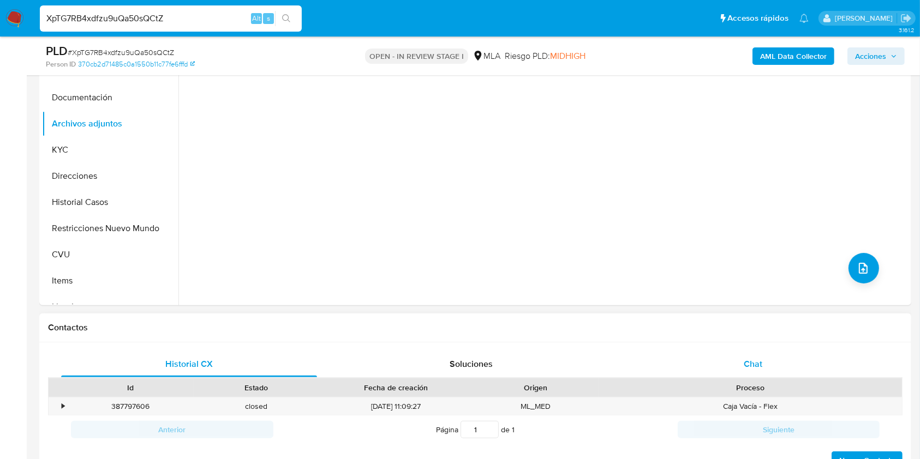
click at [745, 358] on span "Chat" at bounding box center [752, 364] width 19 height 13
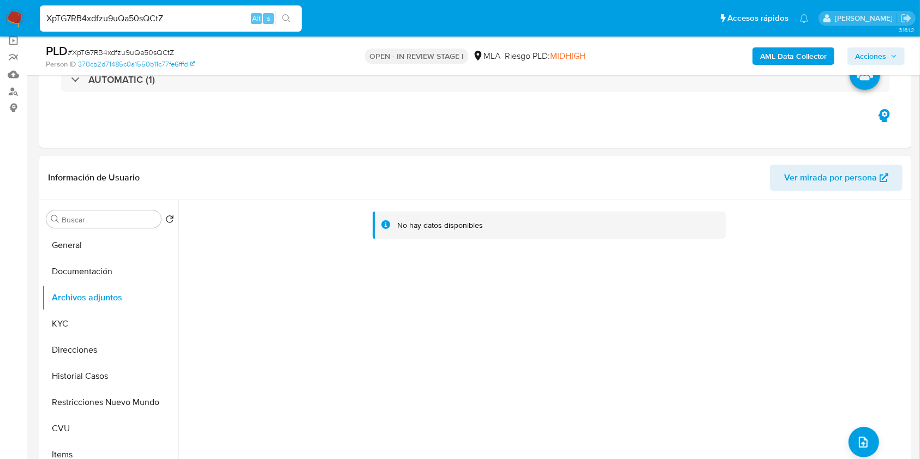
scroll to position [67, 0]
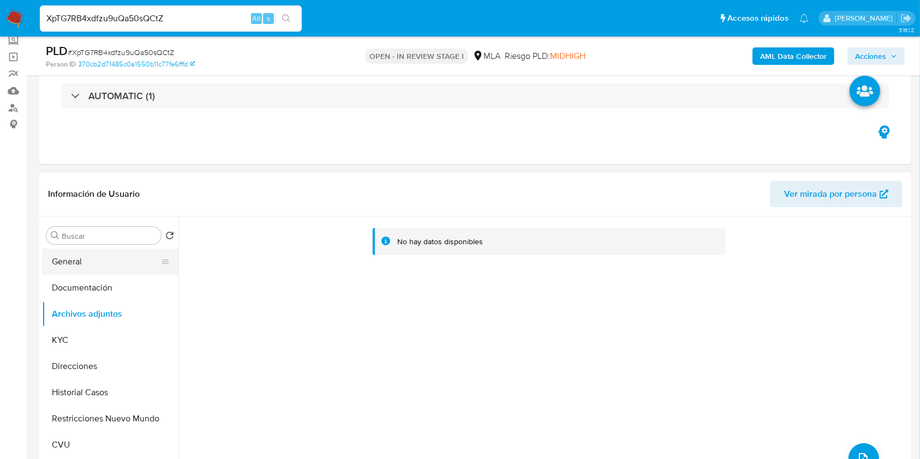
click at [86, 266] on button "General" at bounding box center [106, 262] width 128 height 26
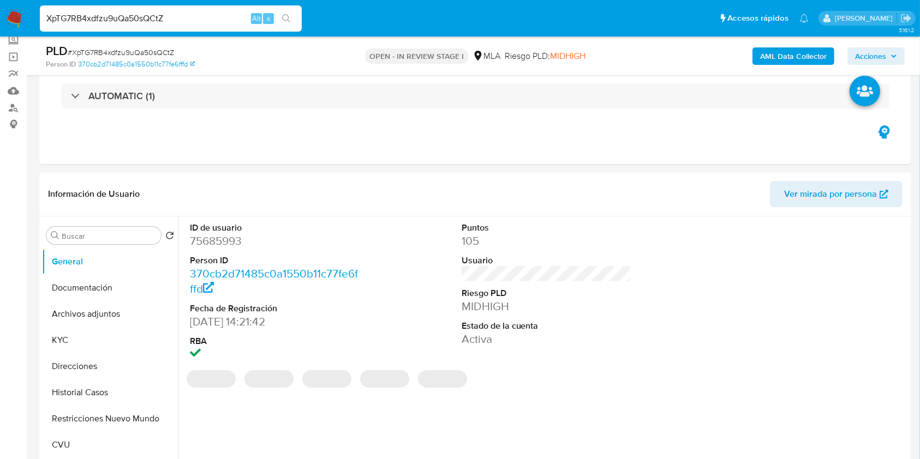
click at [209, 248] on dd "75685993" at bounding box center [275, 240] width 170 height 15
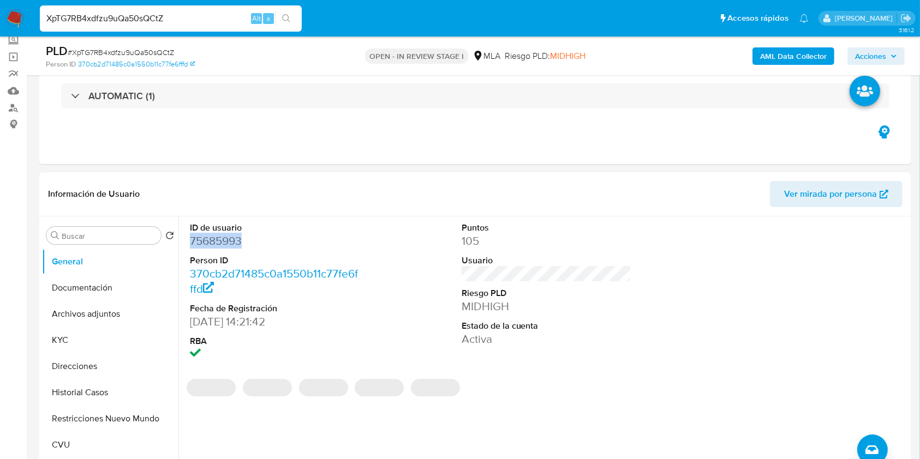
copy dd "75685993"
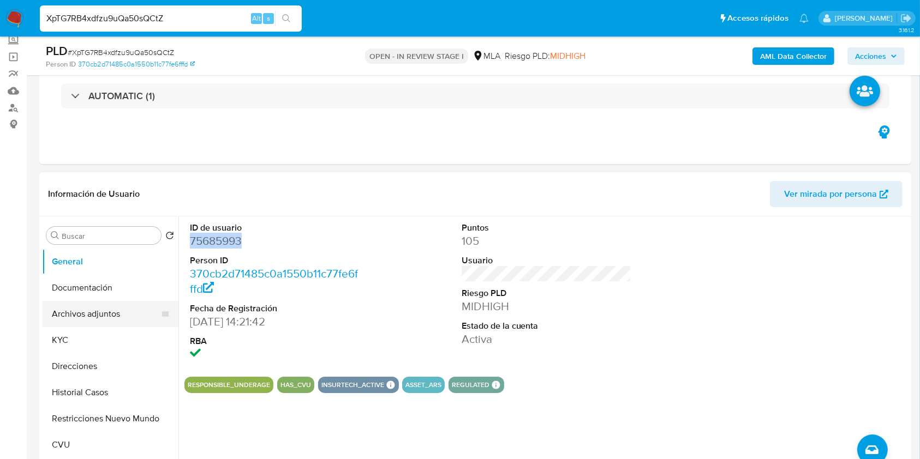
click at [84, 316] on button "Archivos adjuntos" at bounding box center [106, 314] width 128 height 26
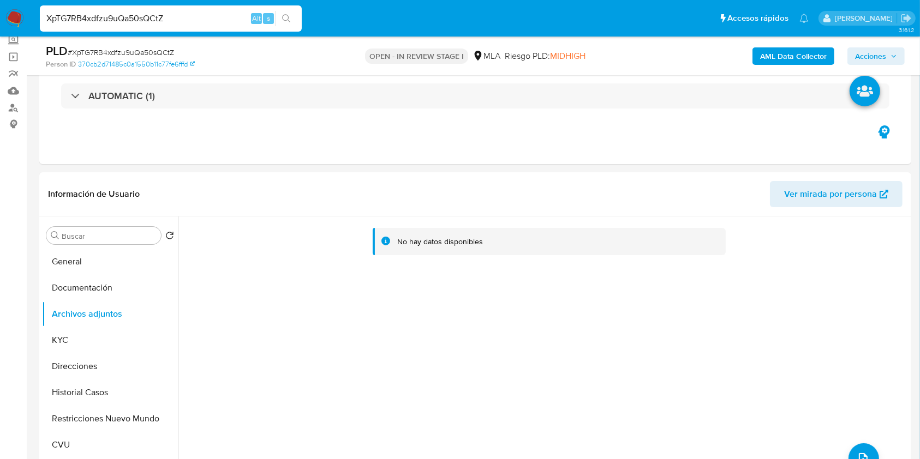
click at [805, 55] on b "AML Data Collector" at bounding box center [793, 55] width 67 height 17
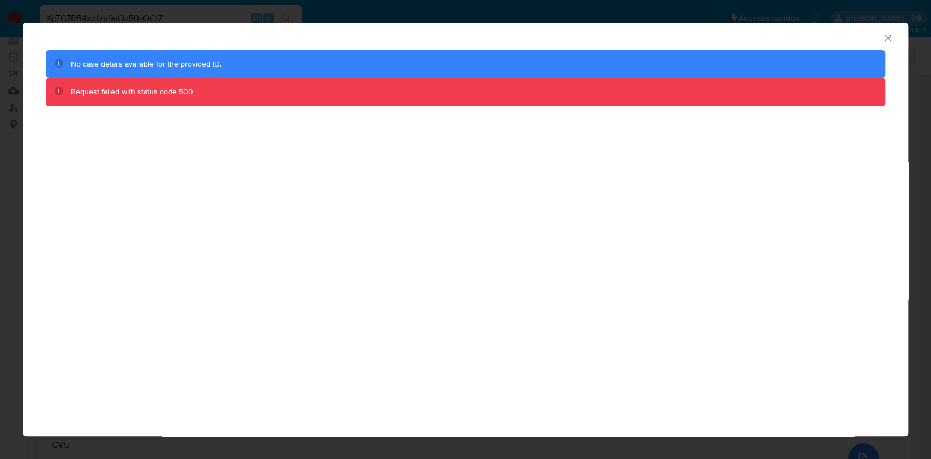
click at [892, 37] on icon "Cerrar ventana" at bounding box center [888, 38] width 11 height 11
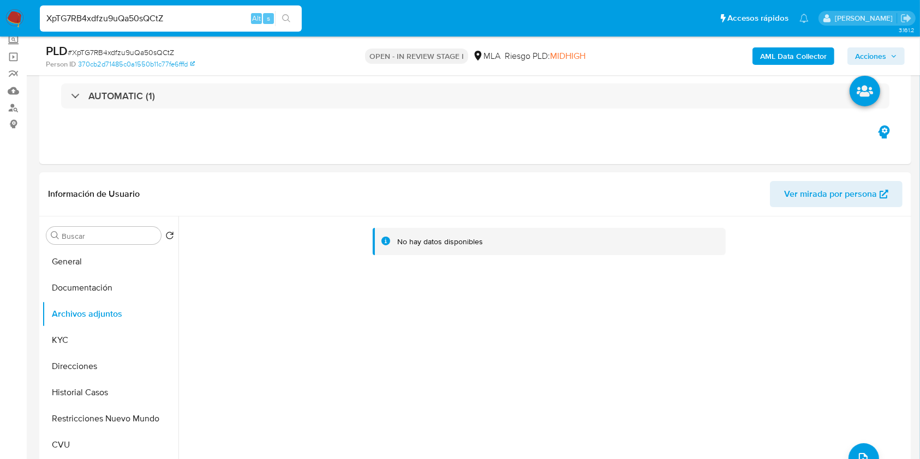
click at [781, 61] on b "AML Data Collector" at bounding box center [793, 55] width 67 height 17
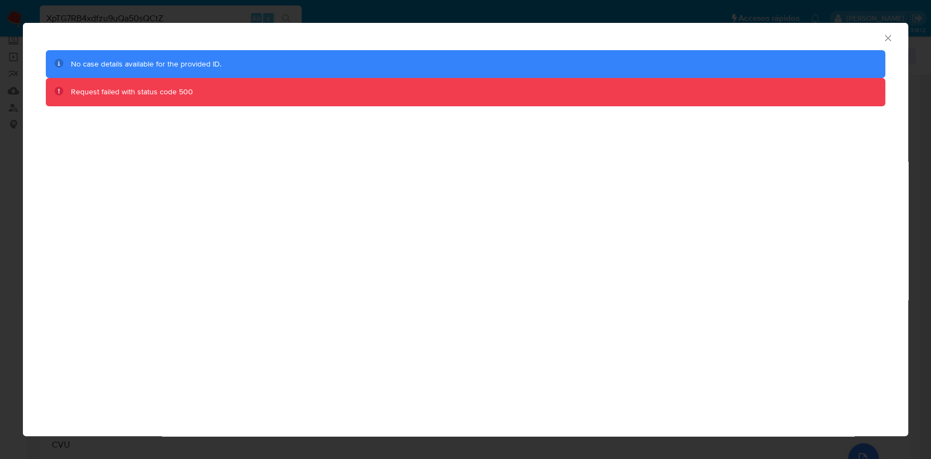
click at [883, 39] on icon "Cerrar ventana" at bounding box center [888, 38] width 11 height 11
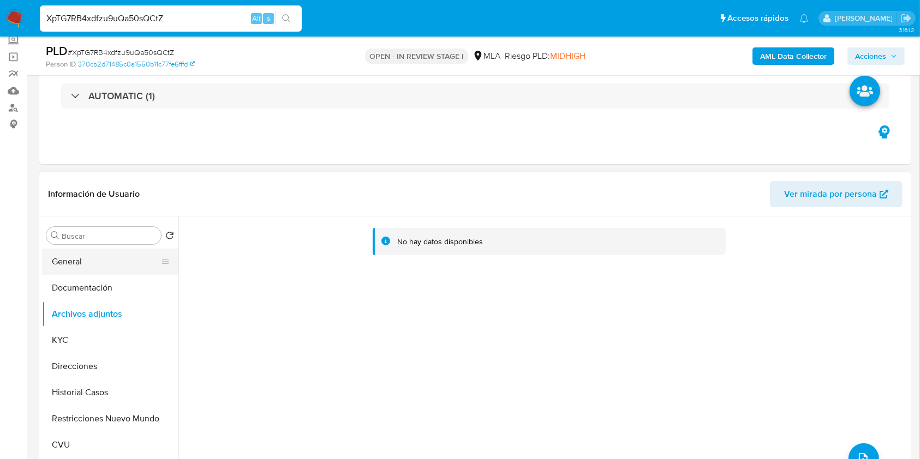
click at [101, 254] on button "General" at bounding box center [106, 262] width 128 height 26
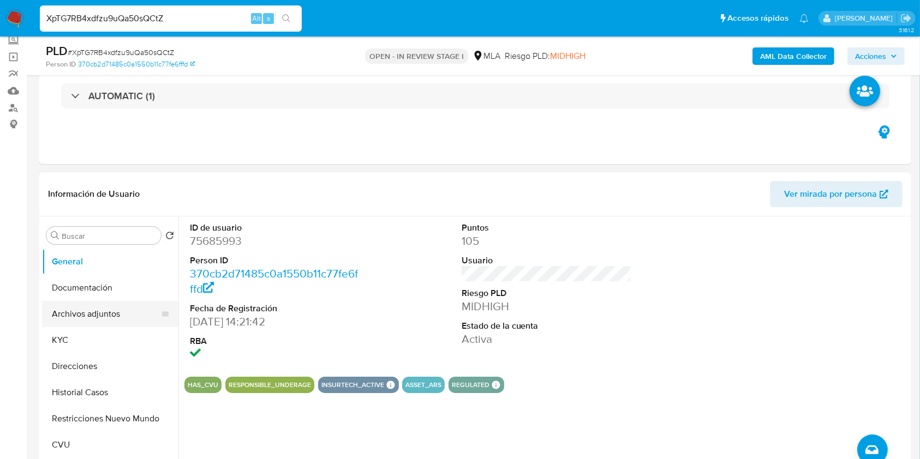
click at [123, 314] on button "Archivos adjuntos" at bounding box center [106, 314] width 128 height 26
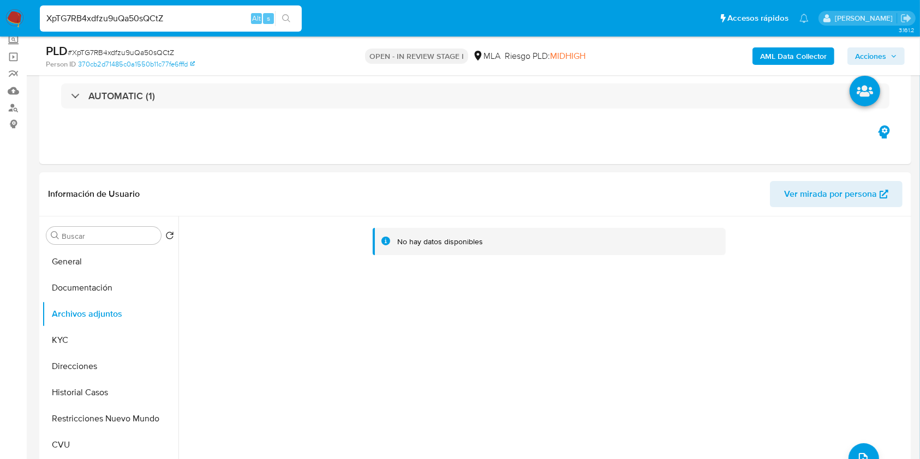
click at [783, 51] on b "AML Data Collector" at bounding box center [793, 55] width 67 height 17
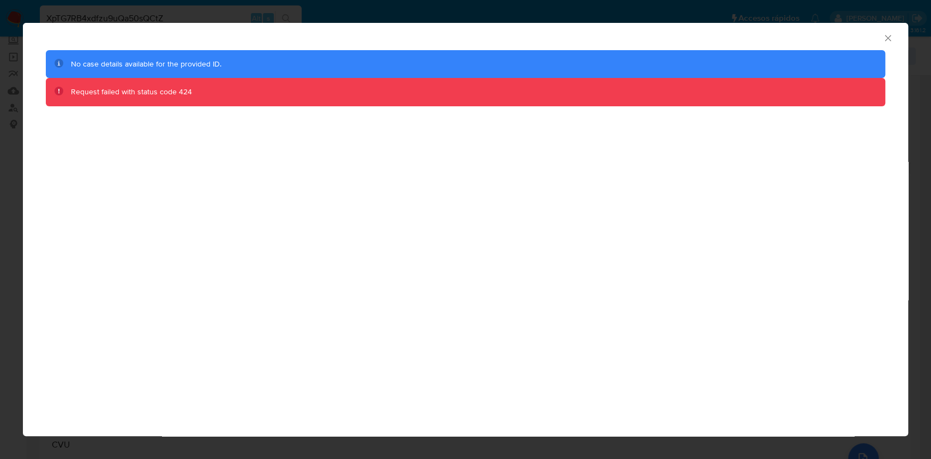
click at [886, 40] on icon "Cerrar ventana" at bounding box center [888, 38] width 6 height 6
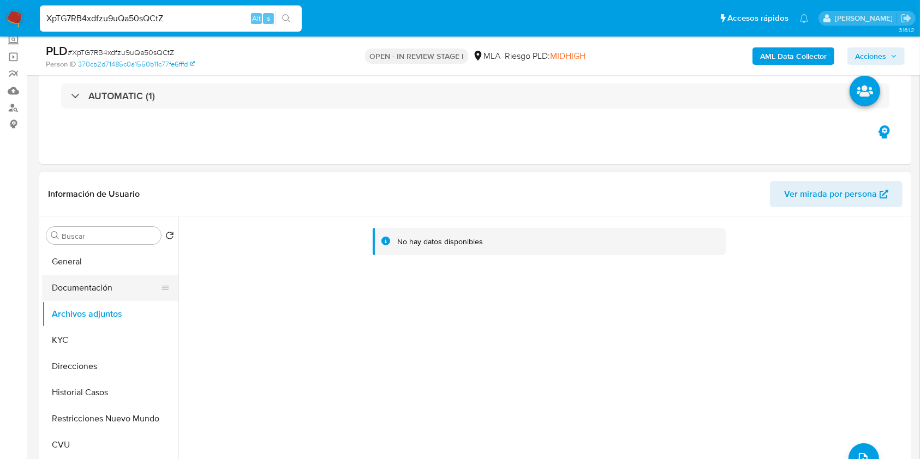
click at [87, 290] on button "Documentación" at bounding box center [106, 288] width 128 height 26
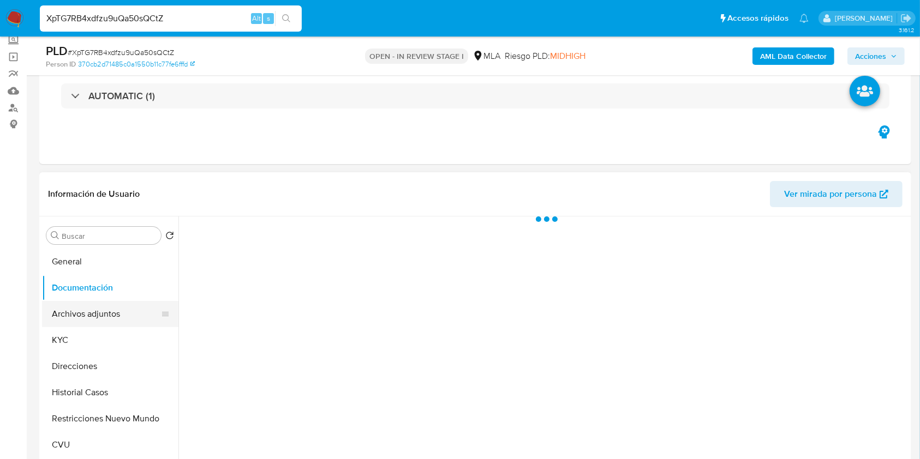
click at [95, 304] on button "Archivos adjuntos" at bounding box center [106, 314] width 128 height 26
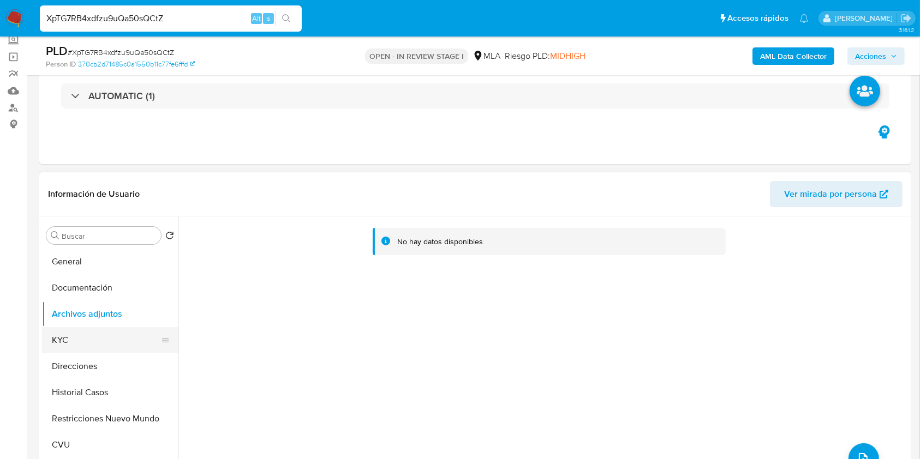
click at [70, 342] on button "KYC" at bounding box center [106, 340] width 128 height 26
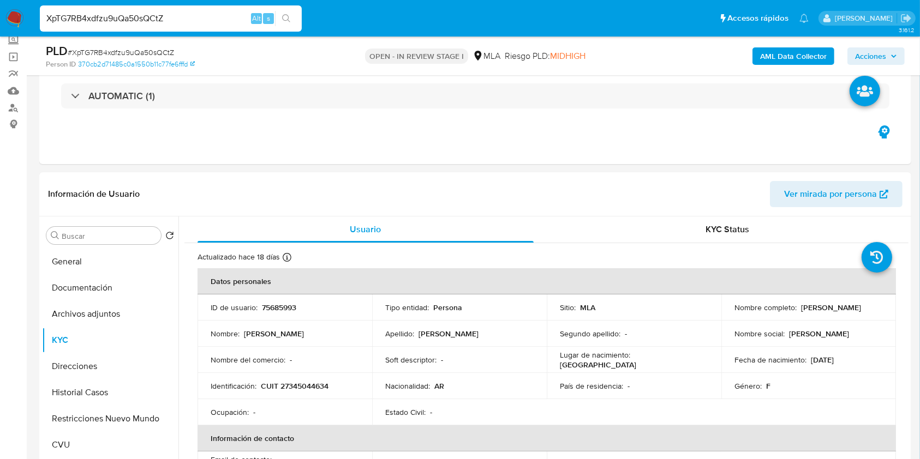
click at [810, 50] on b "AML Data Collector" at bounding box center [793, 55] width 67 height 17
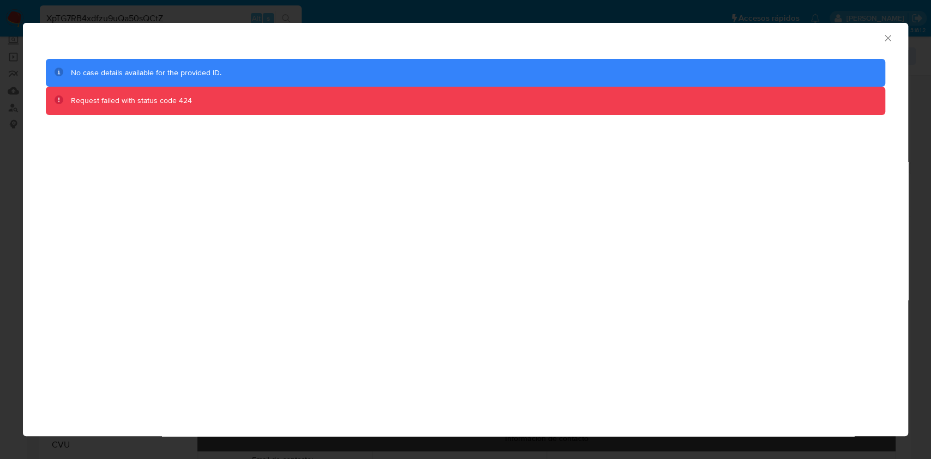
click at [886, 39] on icon "Cerrar ventana" at bounding box center [888, 38] width 11 height 11
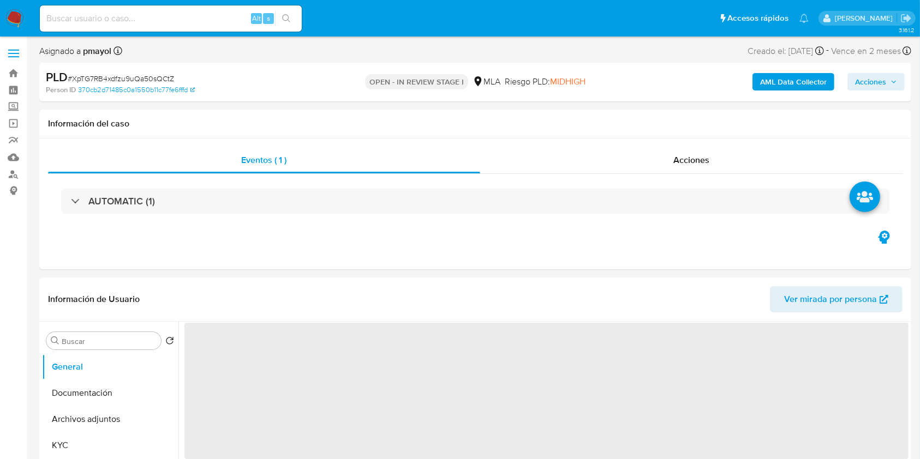
click at [781, 76] on b "AML Data Collector" at bounding box center [793, 81] width 67 height 17
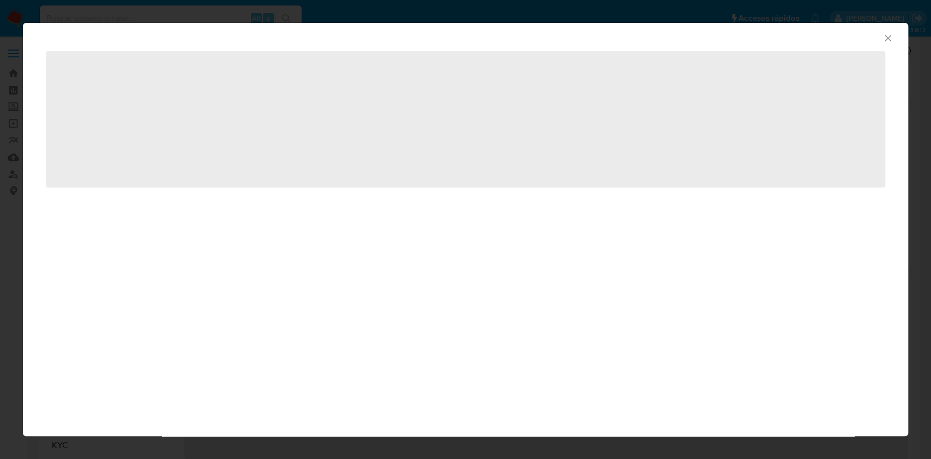
select select "10"
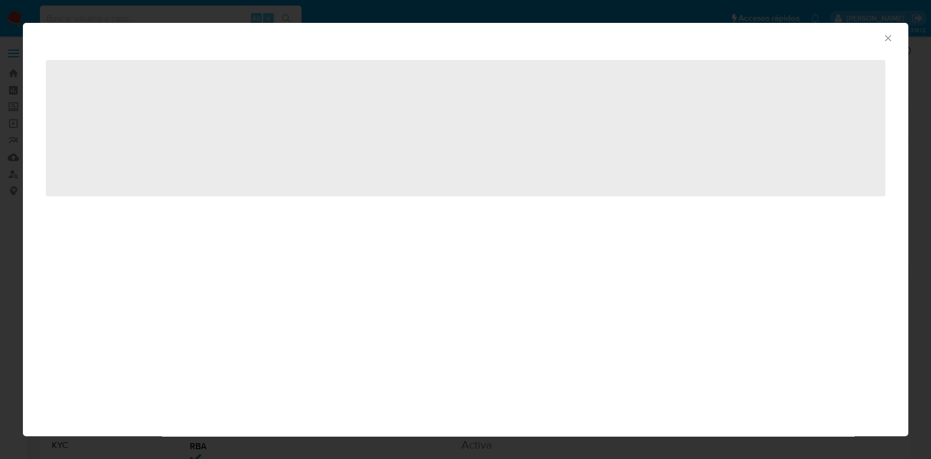
drag, startPoint x: 781, startPoint y: 76, endPoint x: 881, endPoint y: 37, distance: 108.3
click at [881, 37] on div "AML Data Collector ‌" at bounding box center [465, 121] width 885 height 196
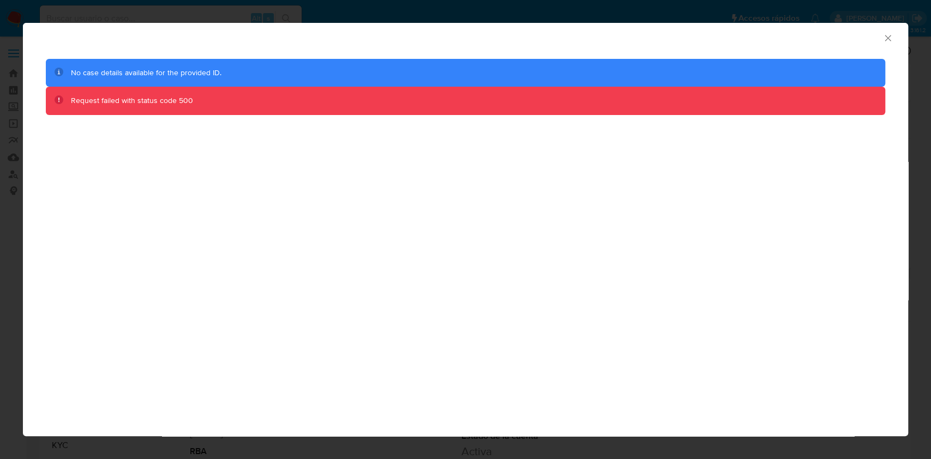
click at [886, 38] on icon "Cerrar ventana" at bounding box center [888, 38] width 6 height 6
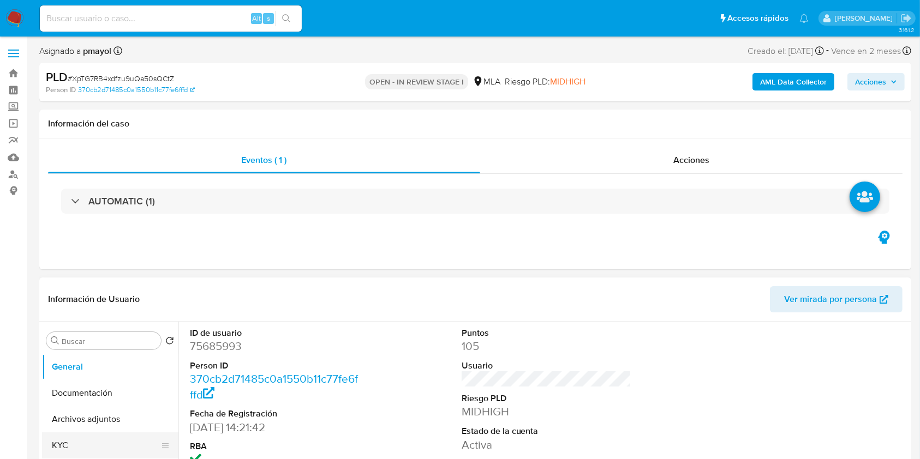
click at [68, 439] on button "KYC" at bounding box center [106, 446] width 128 height 26
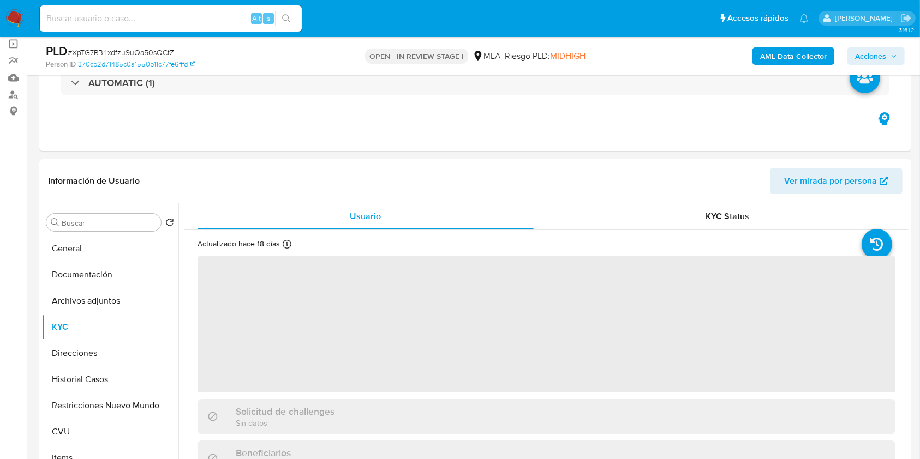
scroll to position [95, 0]
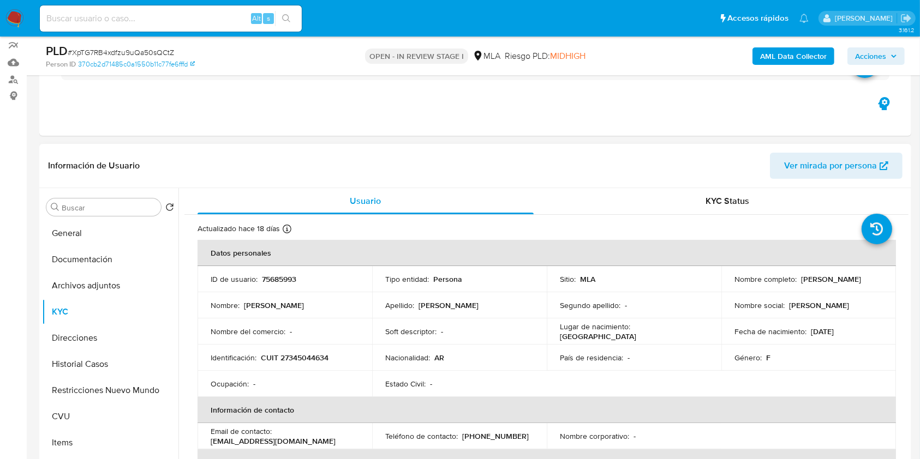
click at [305, 353] on p "CUIT 27345044634" at bounding box center [295, 358] width 68 height 10
copy p "27345044634"
drag, startPoint x: 857, startPoint y: 283, endPoint x: 825, endPoint y: 278, distance: 32.1
click at [825, 278] on p "[PERSON_NAME]" at bounding box center [831, 279] width 60 height 10
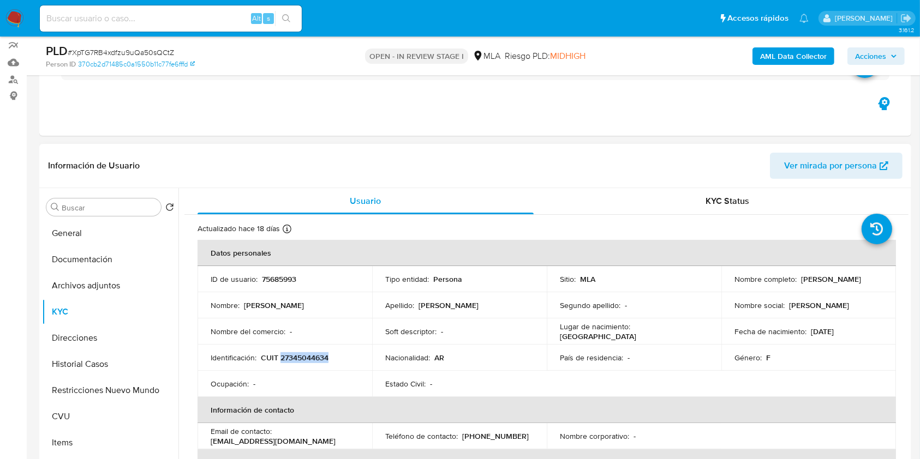
drag, startPoint x: 867, startPoint y: 281, endPoint x: 796, endPoint y: 278, distance: 70.5
click at [796, 278] on div "Nombre completo : [PERSON_NAME]" at bounding box center [808, 279] width 148 height 10
copy p "[PERSON_NAME]"
click at [791, 56] on b "AML Data Collector" at bounding box center [793, 55] width 67 height 17
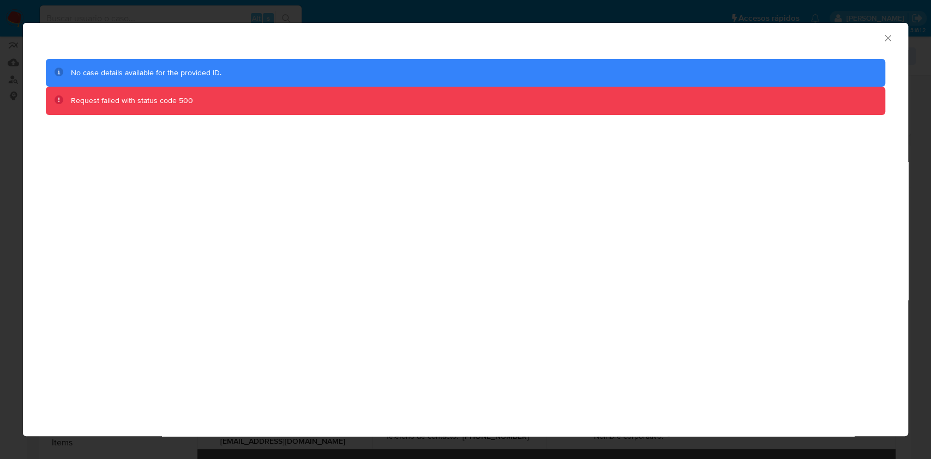
click at [887, 41] on icon "Cerrar ventana" at bounding box center [888, 38] width 11 height 11
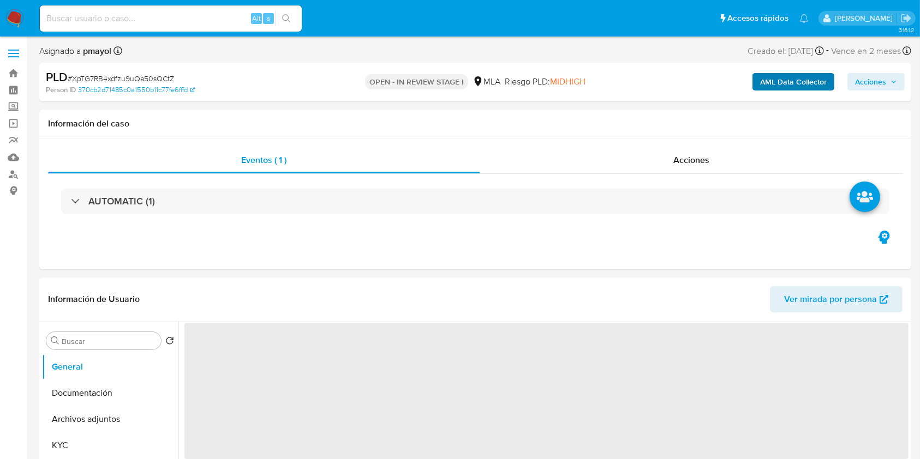
select select "10"
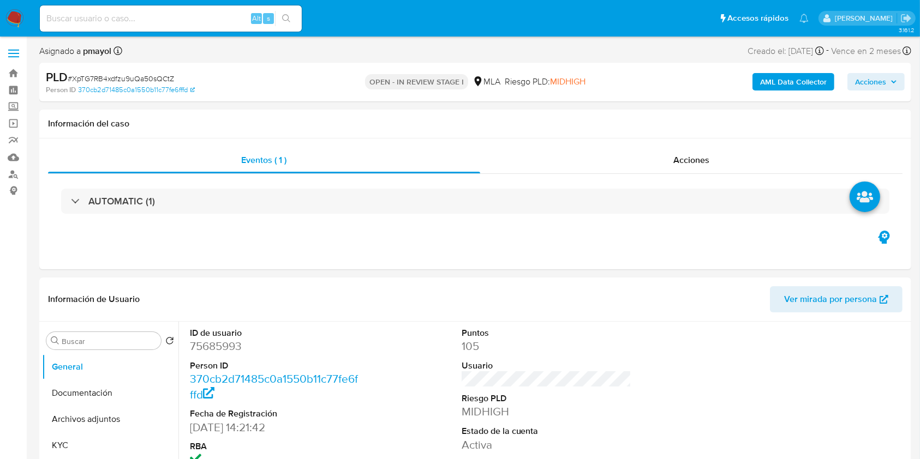
click at [805, 80] on b "AML Data Collector" at bounding box center [793, 81] width 67 height 17
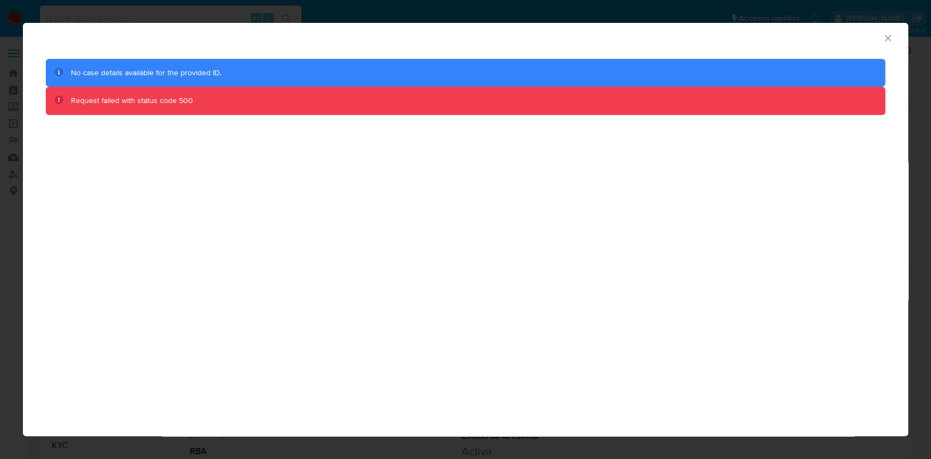
click at [887, 34] on icon "Cerrar ventana" at bounding box center [888, 38] width 11 height 11
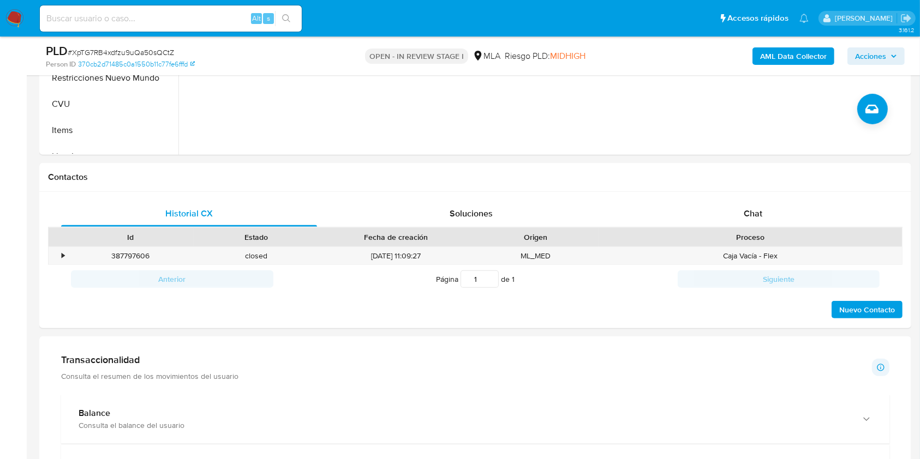
scroll to position [464, 0]
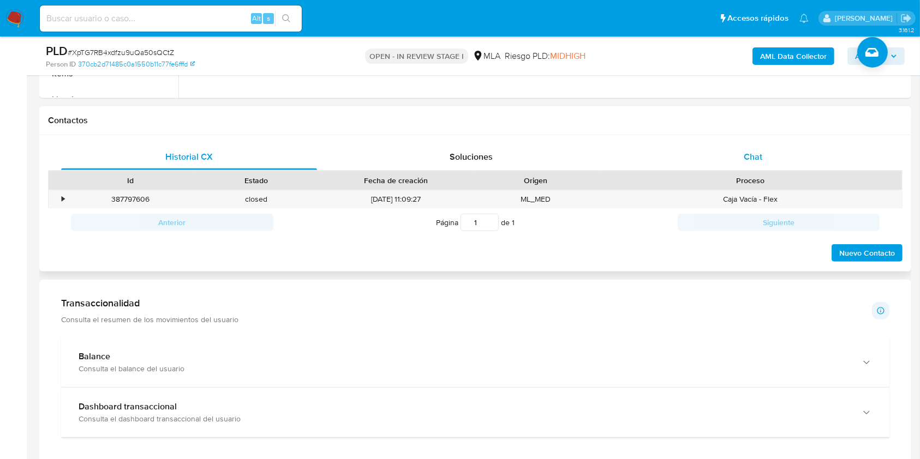
click at [764, 157] on div "Chat" at bounding box center [753, 157] width 256 height 26
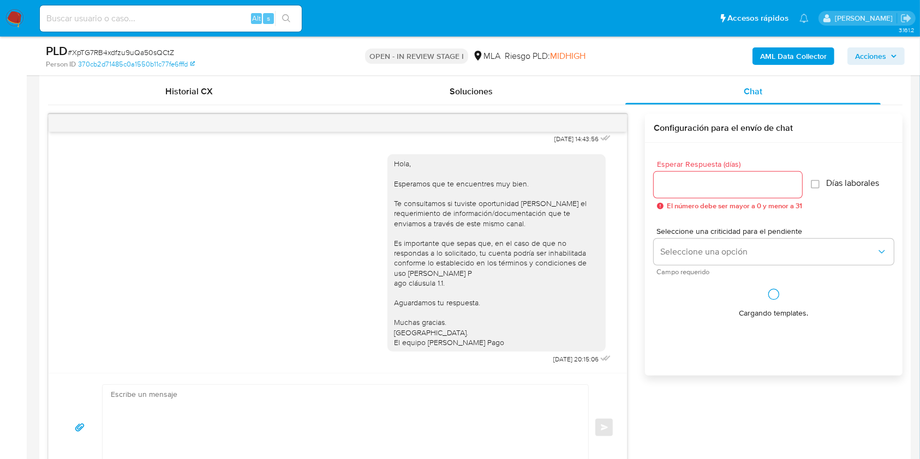
scroll to position [535, 0]
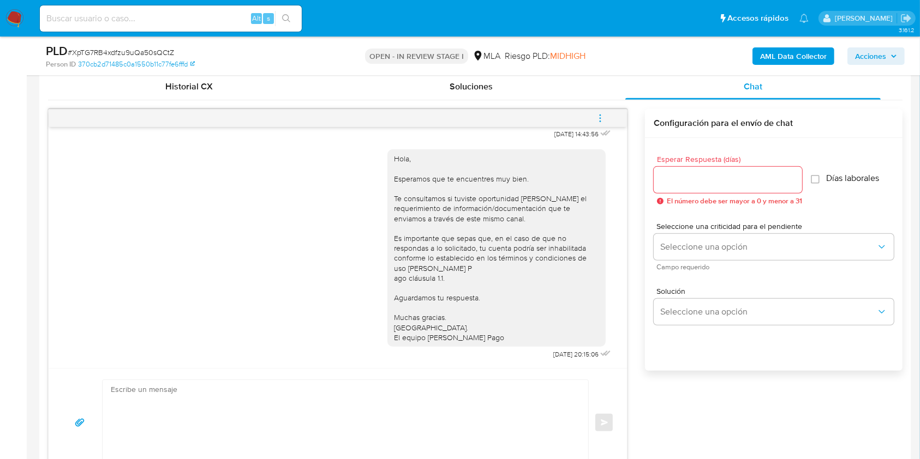
click at [596, 119] on icon "menu-action" at bounding box center [600, 118] width 10 height 10
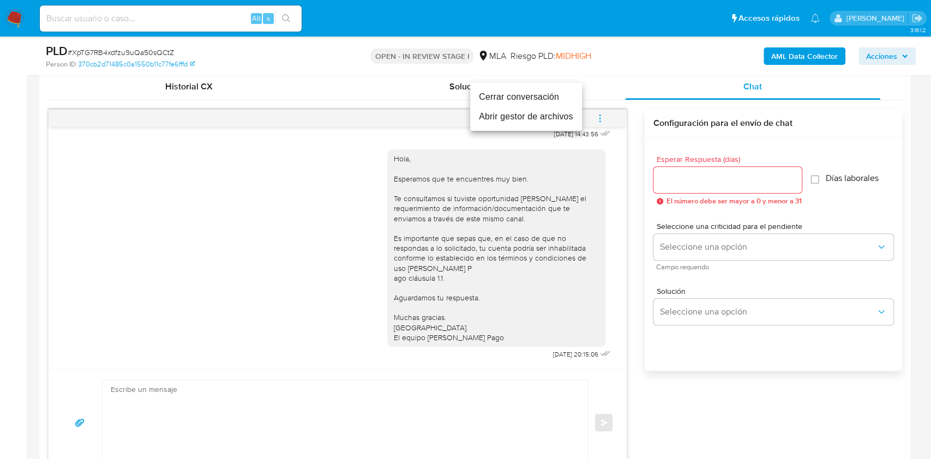
click at [536, 102] on li "Cerrar conversación" at bounding box center [526, 97] width 112 height 20
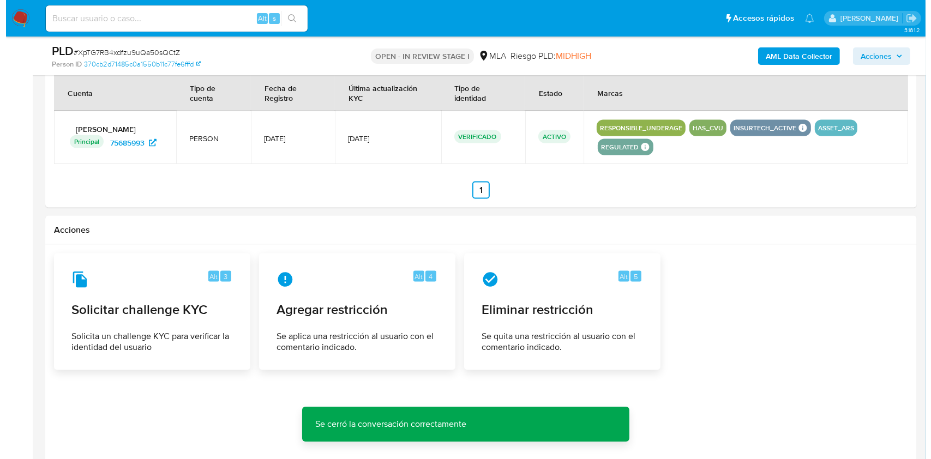
scroll to position [1697, 0]
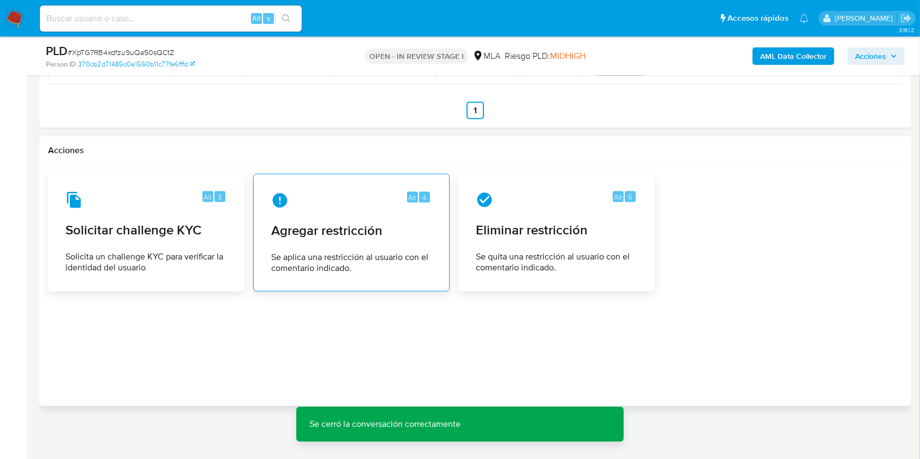
click at [351, 277] on div "Alt 4 Agregar restricción Se aplica una restricción al usuario con el comentari…" at bounding box center [351, 232] width 178 height 99
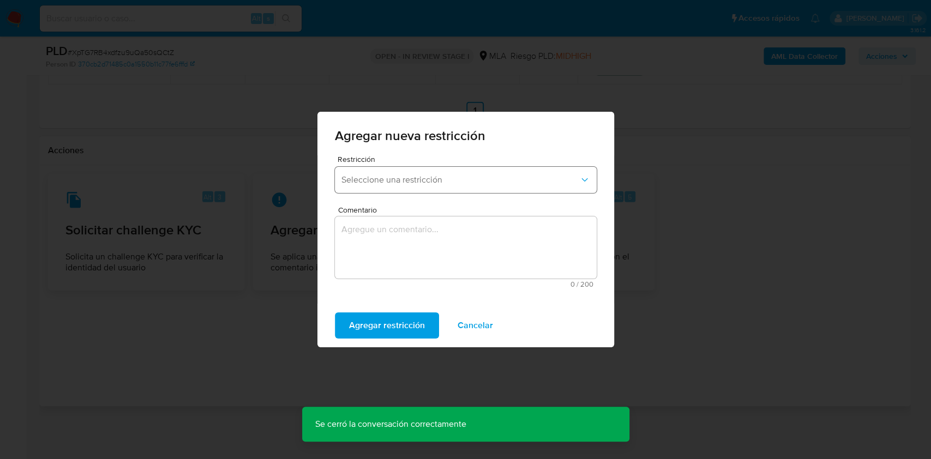
click at [436, 171] on button "Seleccione una restricción" at bounding box center [466, 180] width 262 height 26
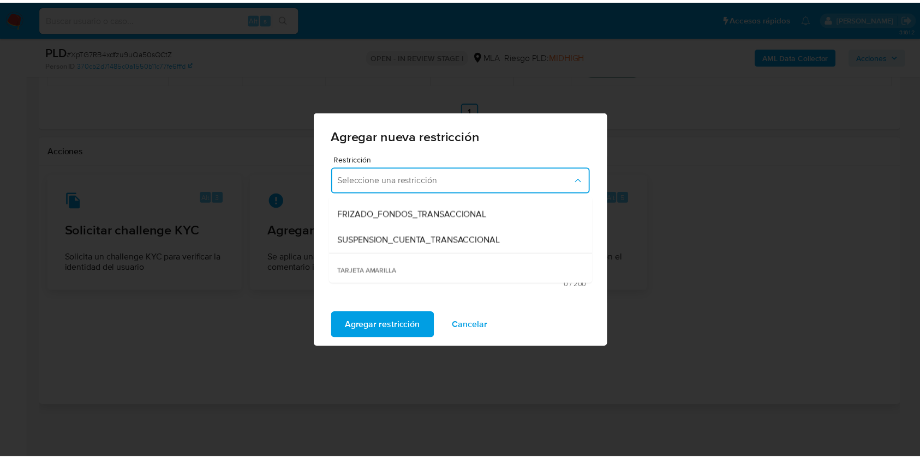
scroll to position [145, 0]
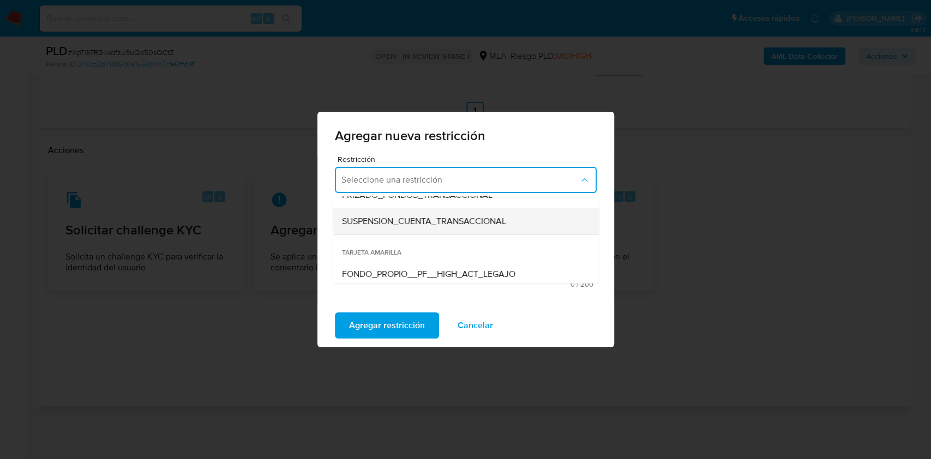
click at [455, 212] on div "SUSPENSION_CUENTA_TRANSACCIONAL" at bounding box center [462, 221] width 242 height 26
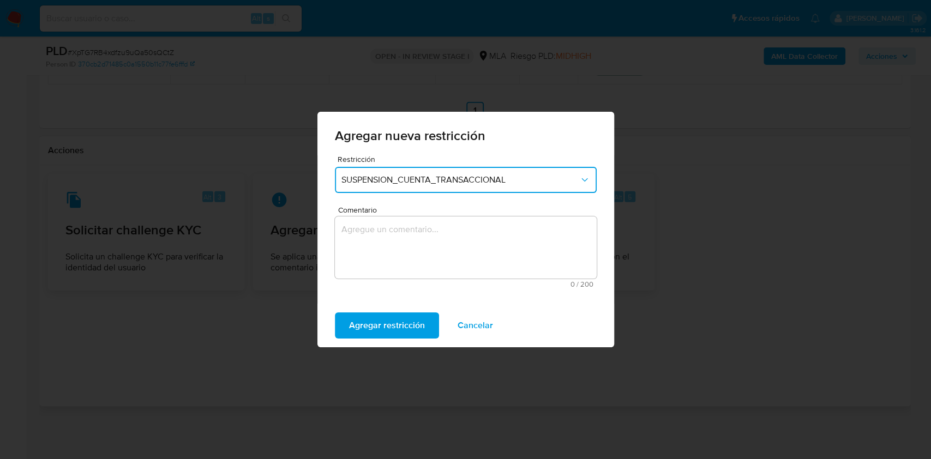
click at [439, 241] on textarea "Comentario" at bounding box center [466, 248] width 262 height 62
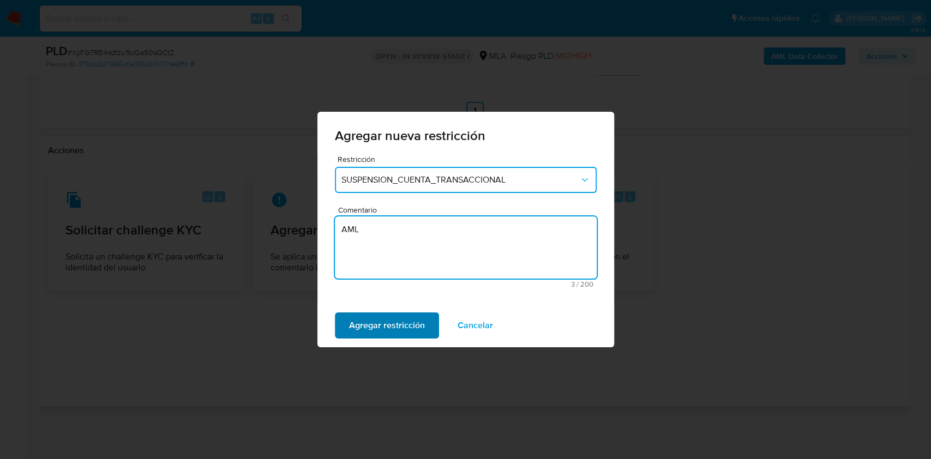
type textarea "AML"
click at [403, 329] on span "Agregar restricción" at bounding box center [387, 326] width 76 height 24
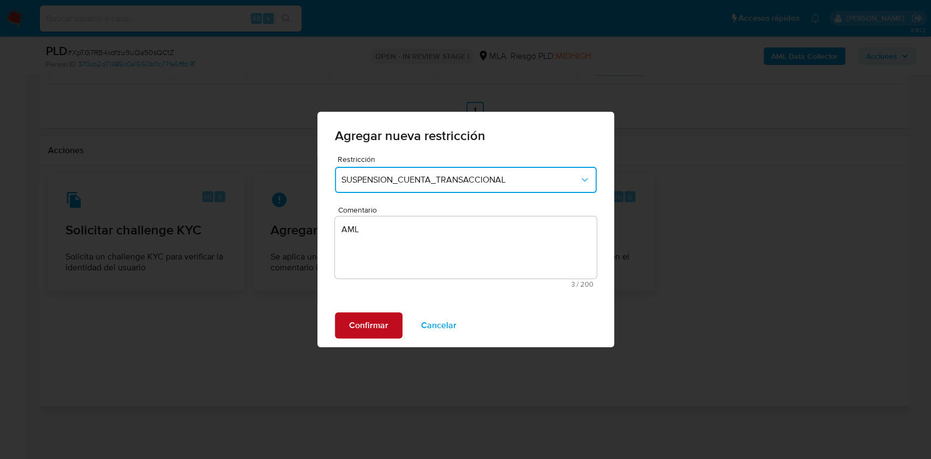
click at [377, 325] on span "Confirmar" at bounding box center [368, 326] width 39 height 24
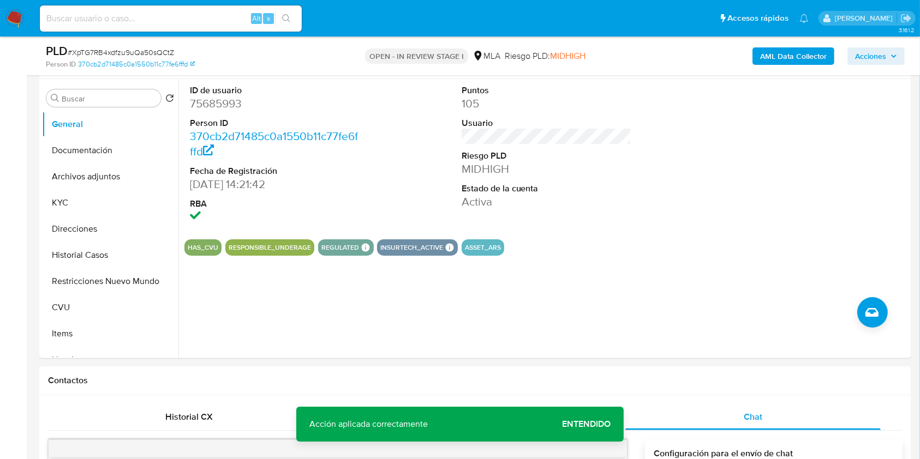
scroll to position [216, 0]
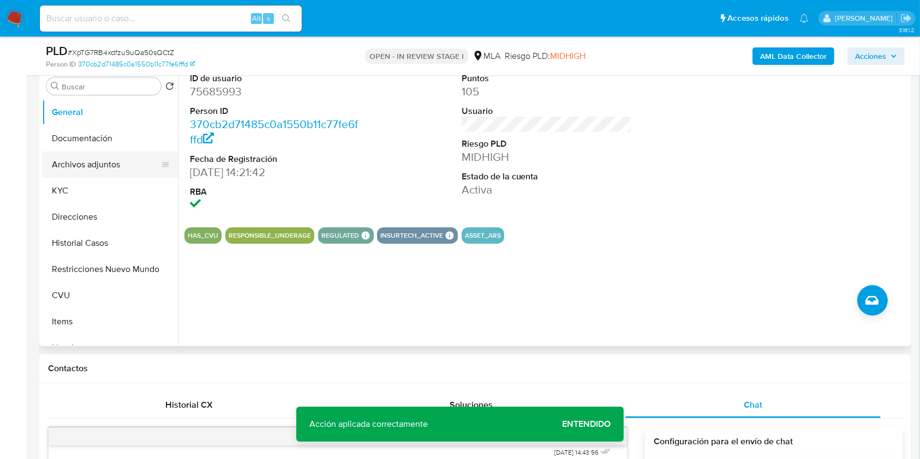
click at [119, 171] on button "Archivos adjuntos" at bounding box center [106, 165] width 128 height 26
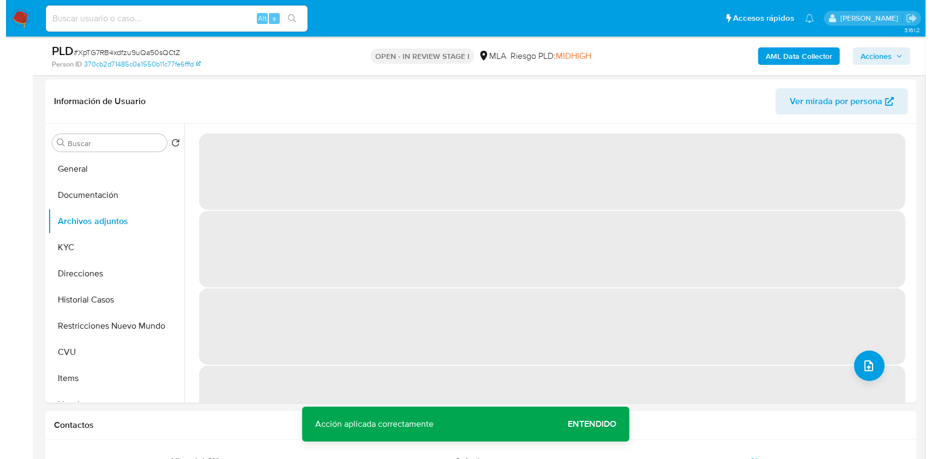
scroll to position [154, 0]
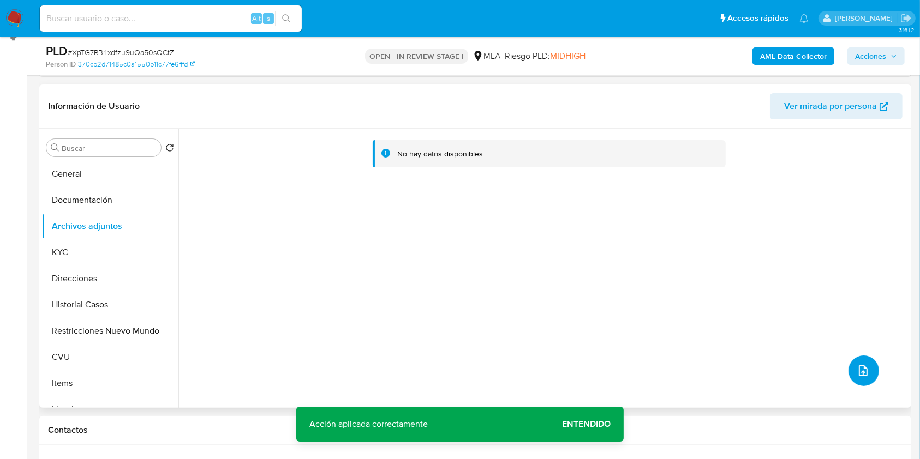
click at [856, 367] on icon "upload-file" at bounding box center [862, 370] width 13 height 13
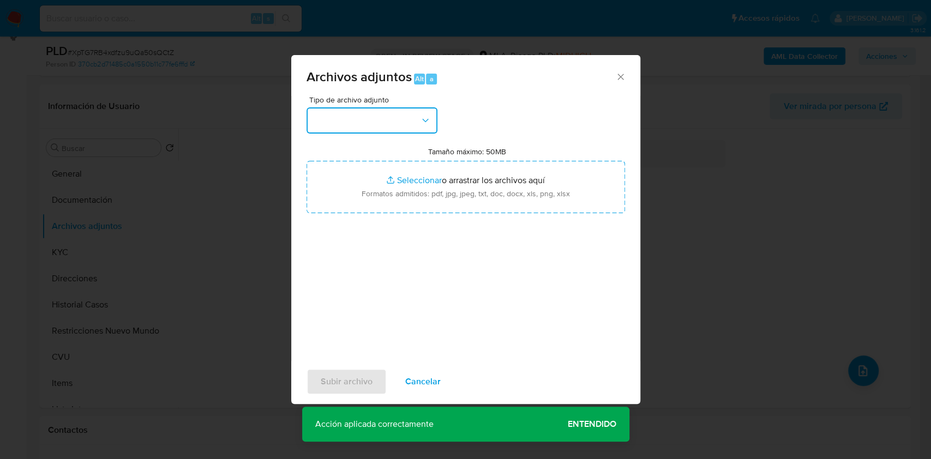
click at [405, 118] on button "button" at bounding box center [372, 120] width 131 height 26
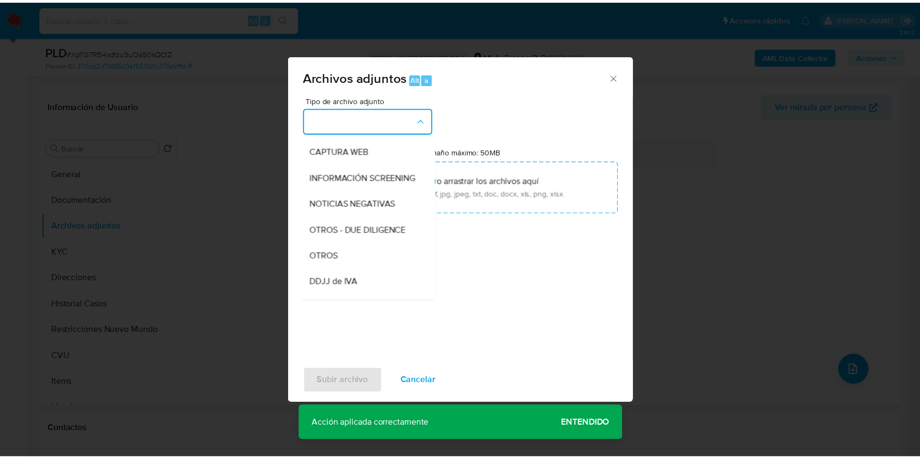
scroll to position [105, 0]
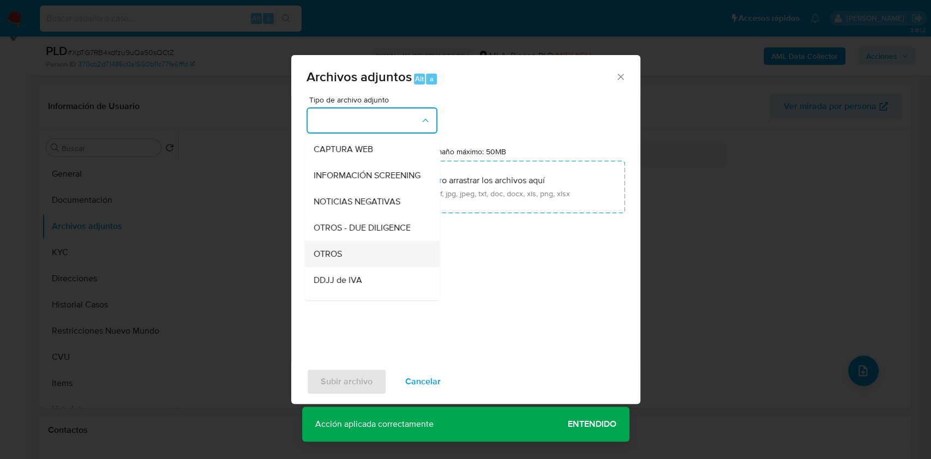
click at [338, 260] on span "OTROS" at bounding box center [327, 254] width 28 height 11
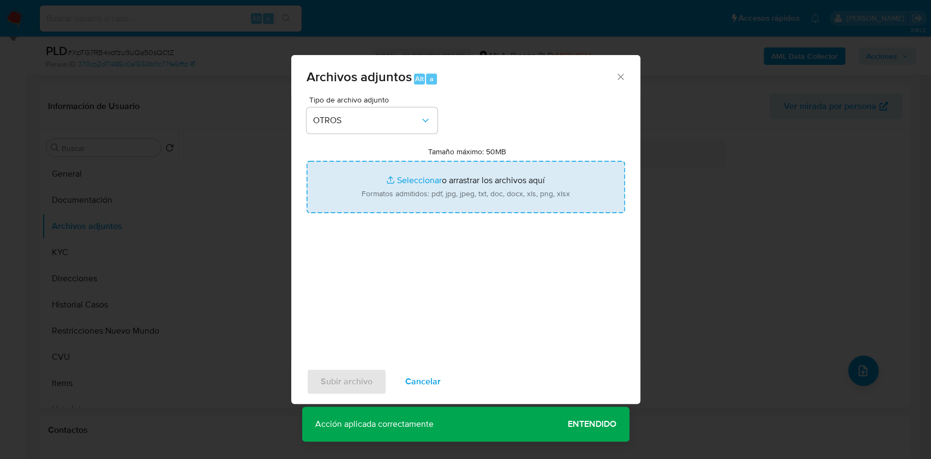
click at [450, 182] on input "Tamaño máximo: 50MB Seleccionar archivos" at bounding box center [466, 187] width 319 height 52
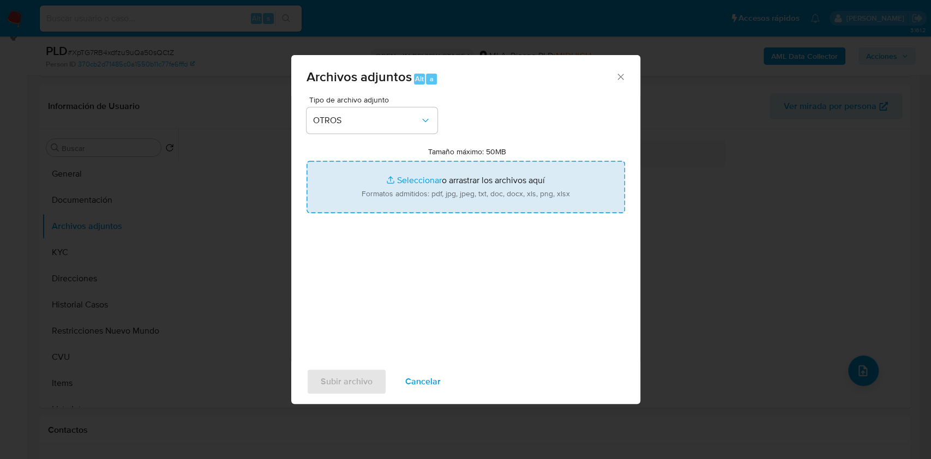
type input "C:\fakepath\Caselog XpTG7RB4xdfzu9uQa50sQCtZ.docx"
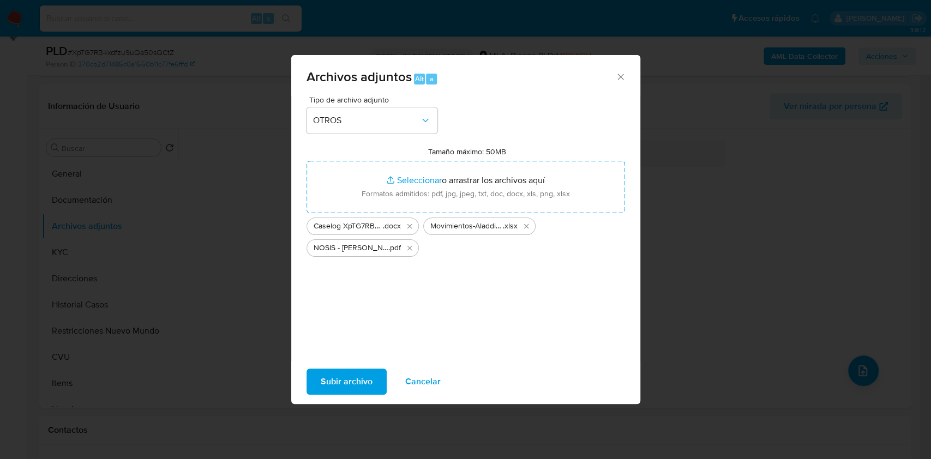
click at [341, 383] on span "Subir archivo" at bounding box center [347, 382] width 52 height 24
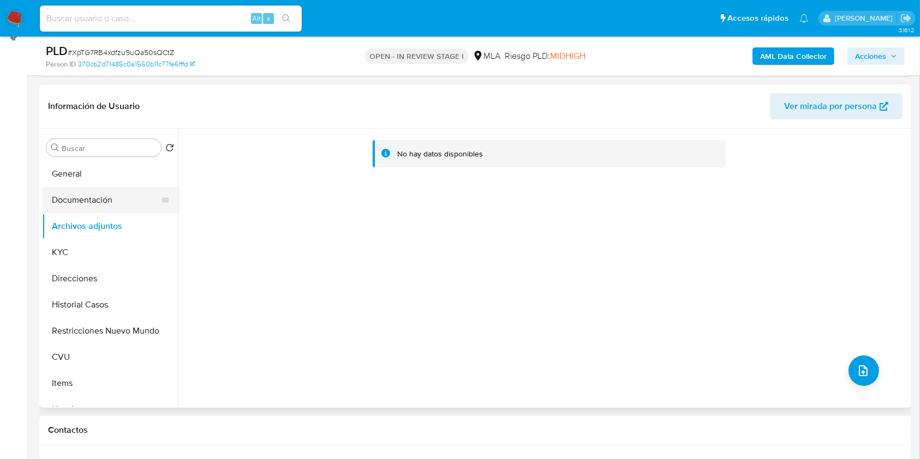
click at [86, 203] on button "Documentación" at bounding box center [106, 200] width 128 height 26
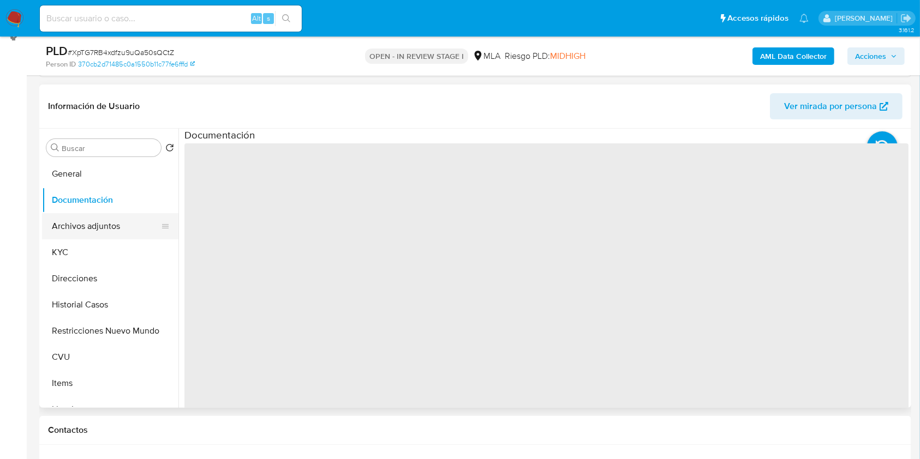
click at [87, 221] on button "Archivos adjuntos" at bounding box center [106, 226] width 128 height 26
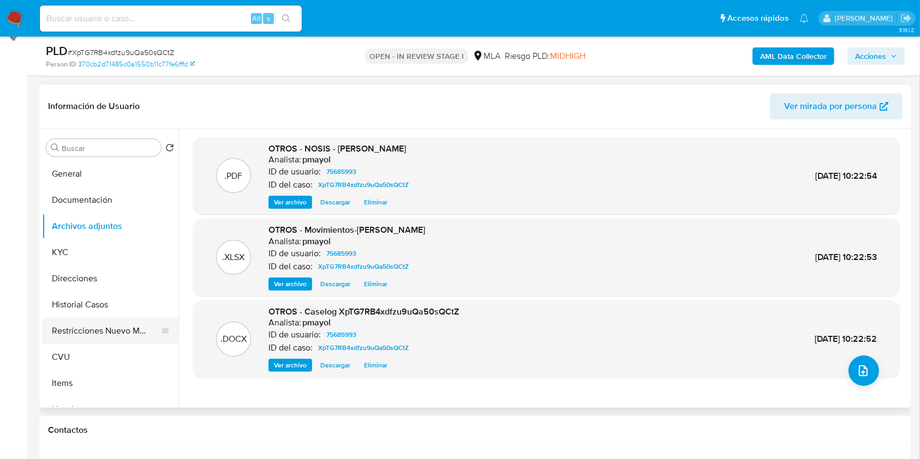
click at [113, 331] on button "Restricciones Nuevo Mundo" at bounding box center [106, 331] width 128 height 26
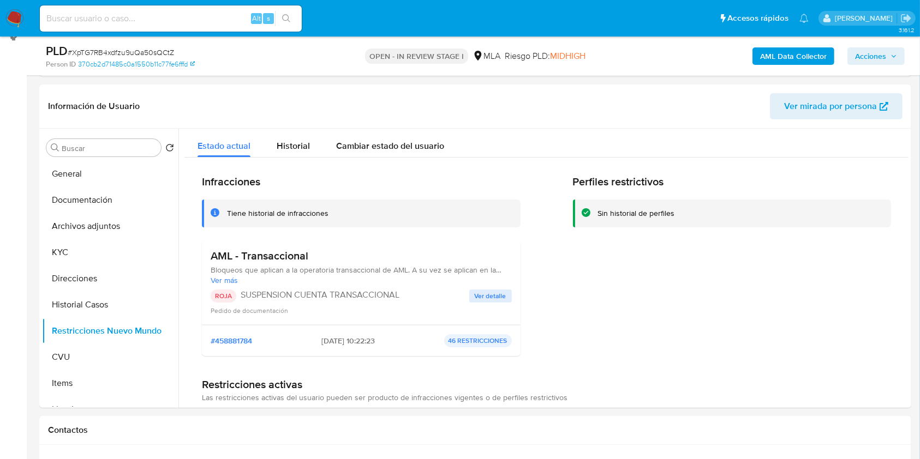
click at [871, 52] on span "Acciones" at bounding box center [870, 55] width 31 height 17
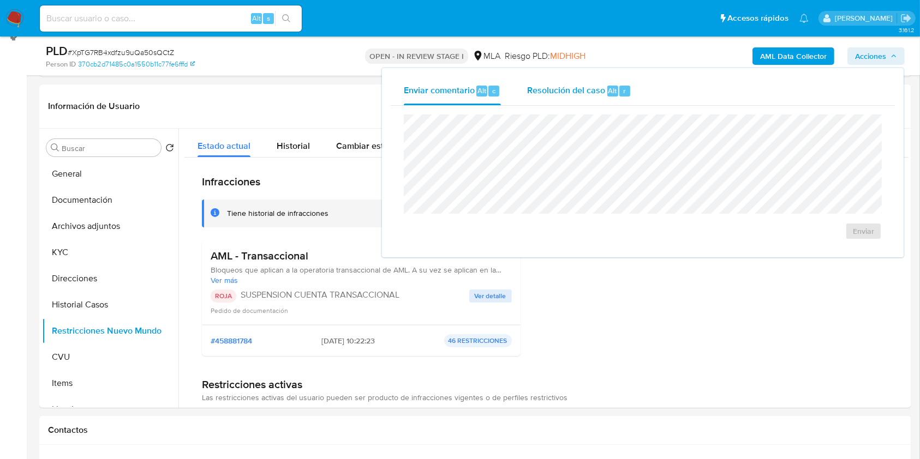
click at [594, 88] on span "Resolución del caso" at bounding box center [566, 90] width 78 height 13
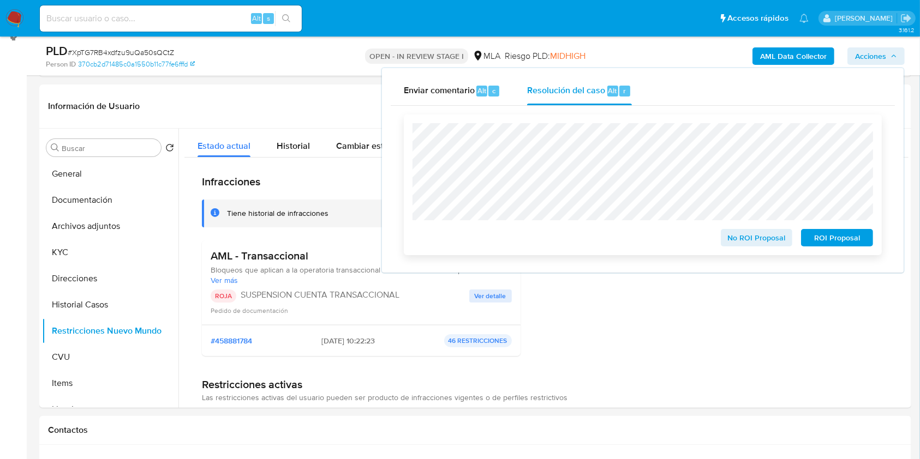
click at [826, 237] on span "ROI Proposal" at bounding box center [836, 237] width 57 height 15
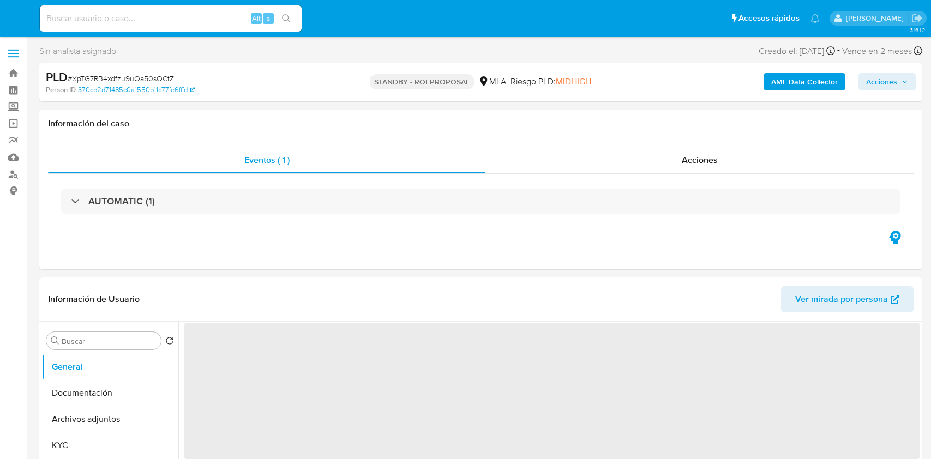
select select "10"
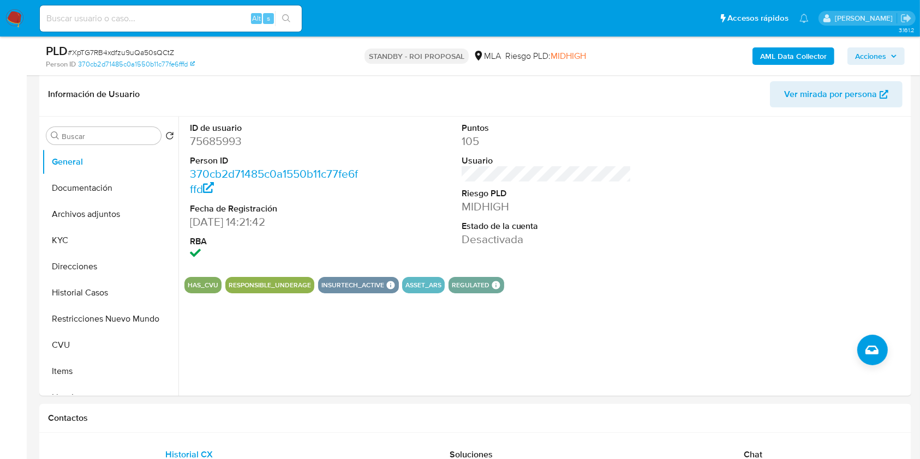
scroll to position [170, 0]
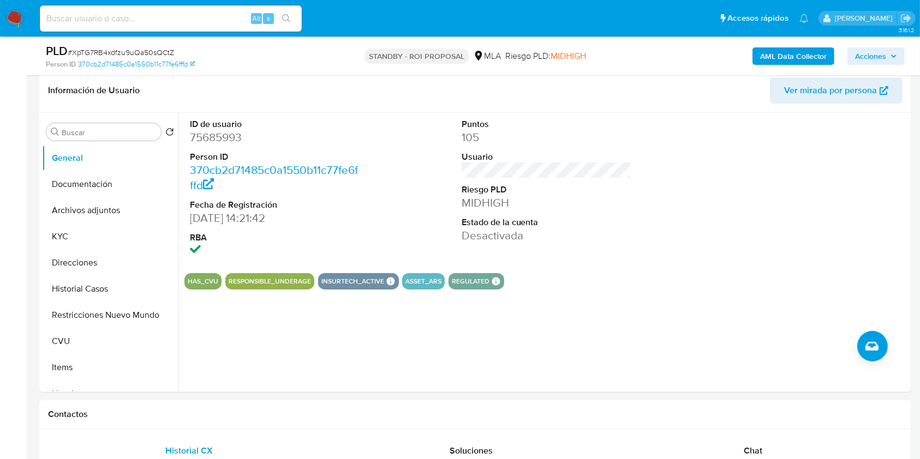
click at [196, 13] on input at bounding box center [171, 18] width 262 height 14
paste input "2574544127"
type input "2574544127"
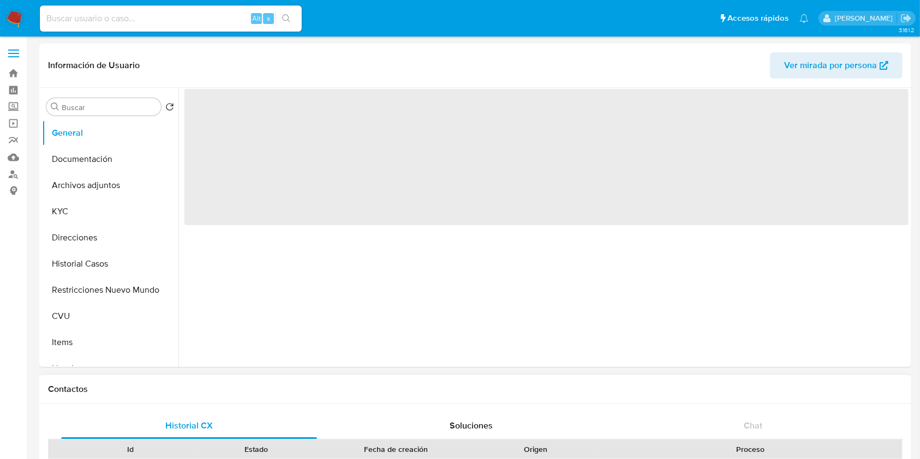
select select "10"
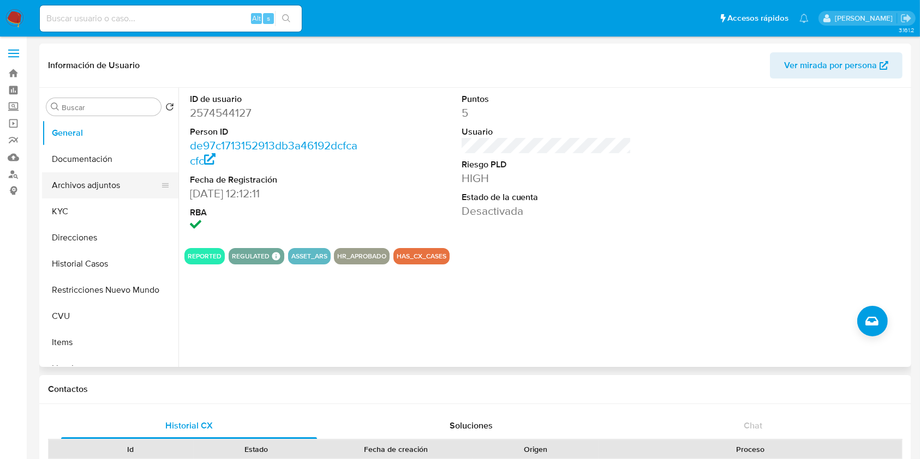
click at [117, 193] on button "Archivos adjuntos" at bounding box center [106, 185] width 128 height 26
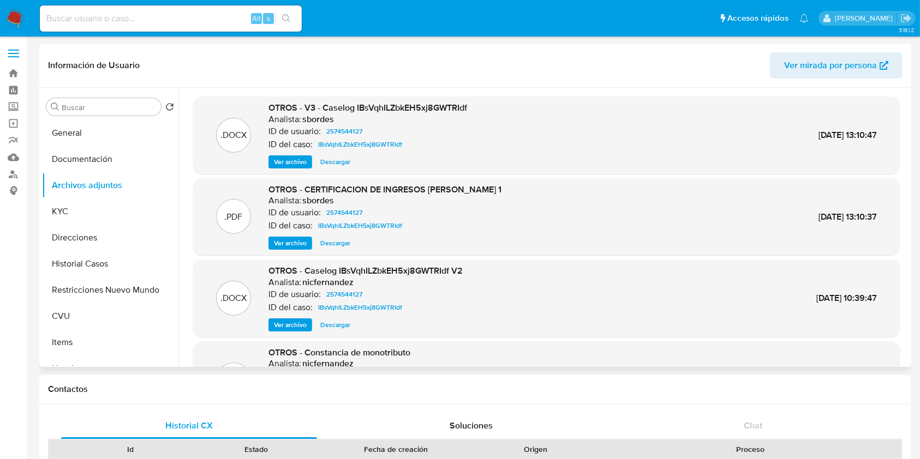
click at [295, 247] on span "Ver archivo" at bounding box center [290, 243] width 33 height 11
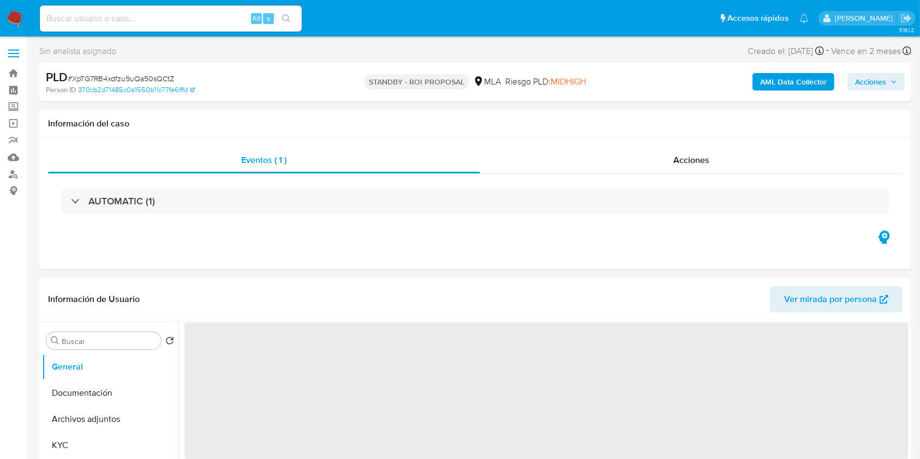
select select "10"
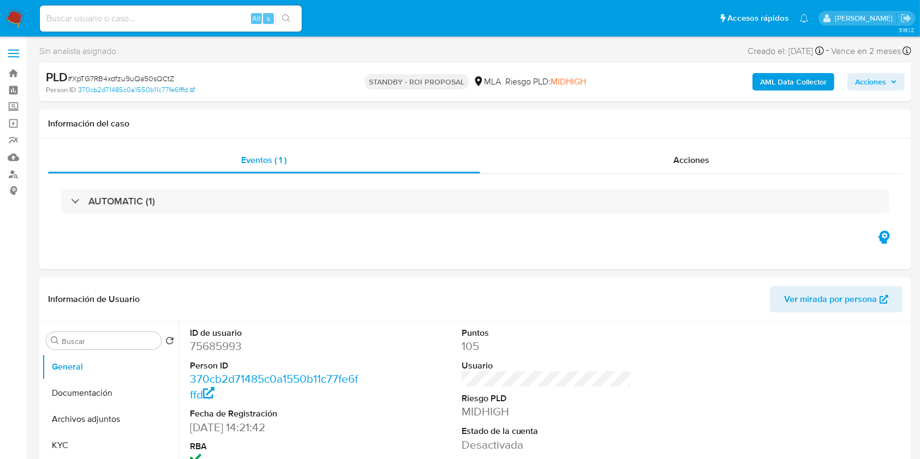
click at [9, 20] on img at bounding box center [14, 18] width 19 height 19
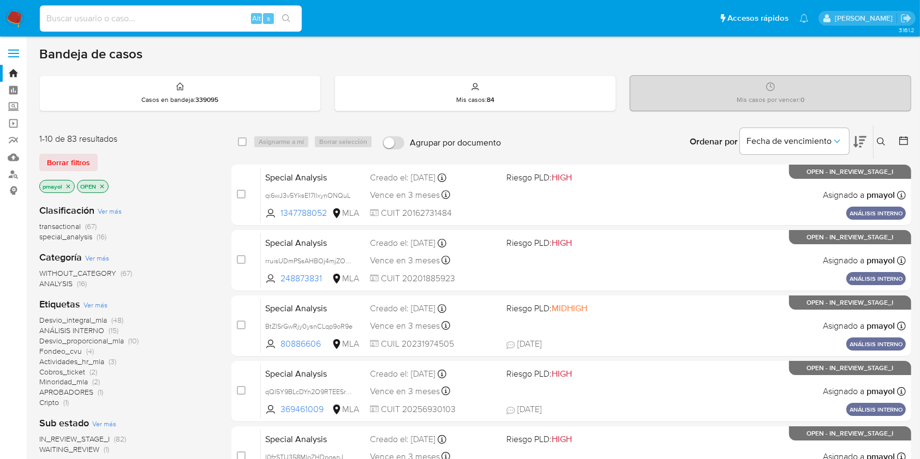
click at [214, 23] on input at bounding box center [171, 18] width 262 height 14
paste input "6974qimAPMr5L7d5hK4HOni8"
type input "6974qimAPMr5L7d5hK4HOni8"
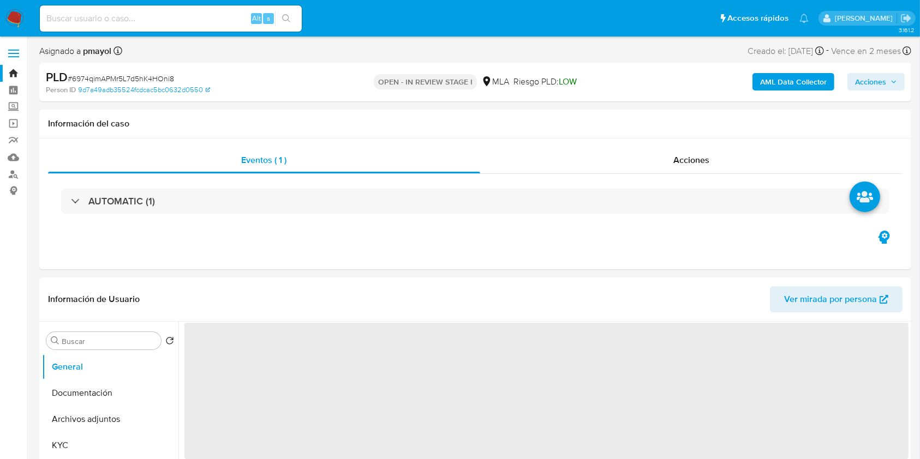
select select "10"
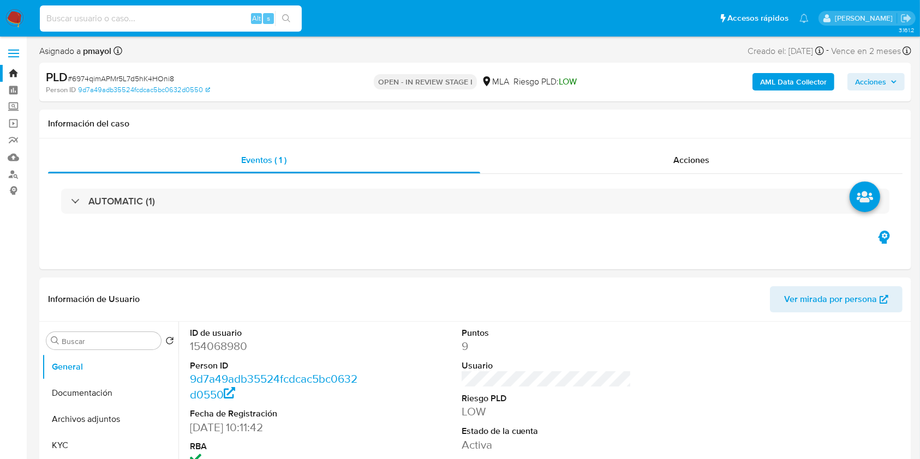
click at [188, 16] on input at bounding box center [171, 18] width 262 height 14
paste input "6974qimAPMr5L7d5hK4HOni8"
type input "6974qimAPMr5L7d5hK4HOni8"
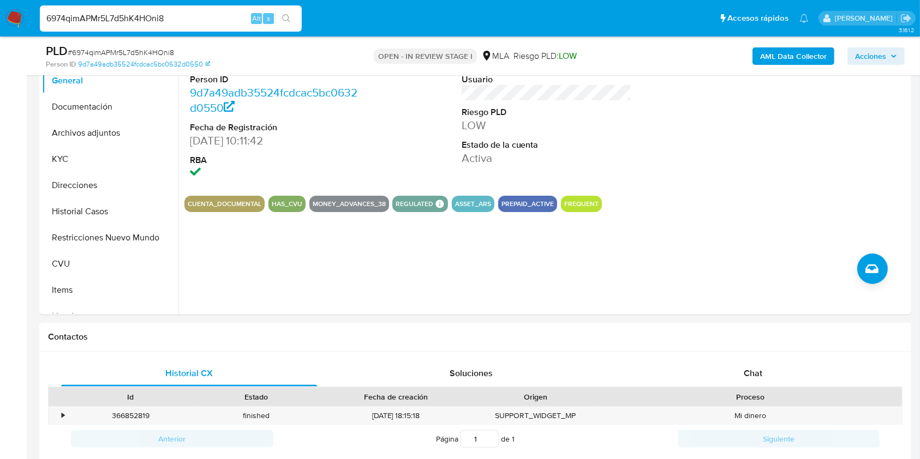
scroll to position [297, 0]
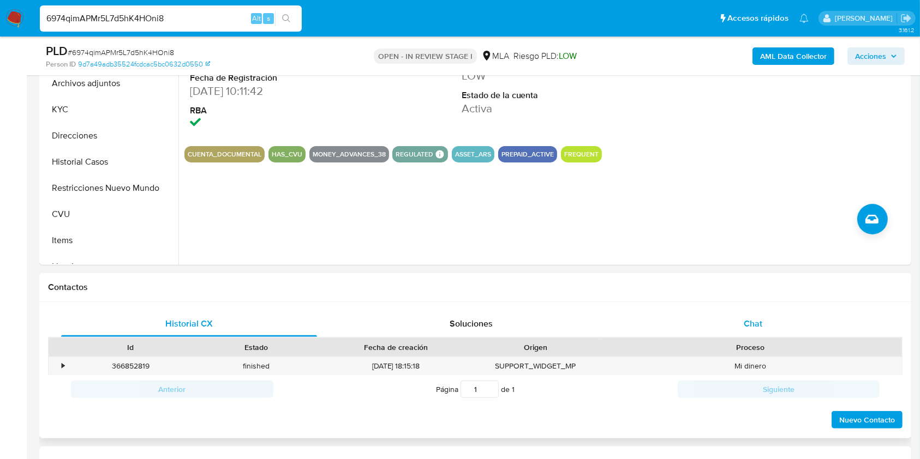
click at [742, 323] on div "Chat" at bounding box center [753, 324] width 256 height 26
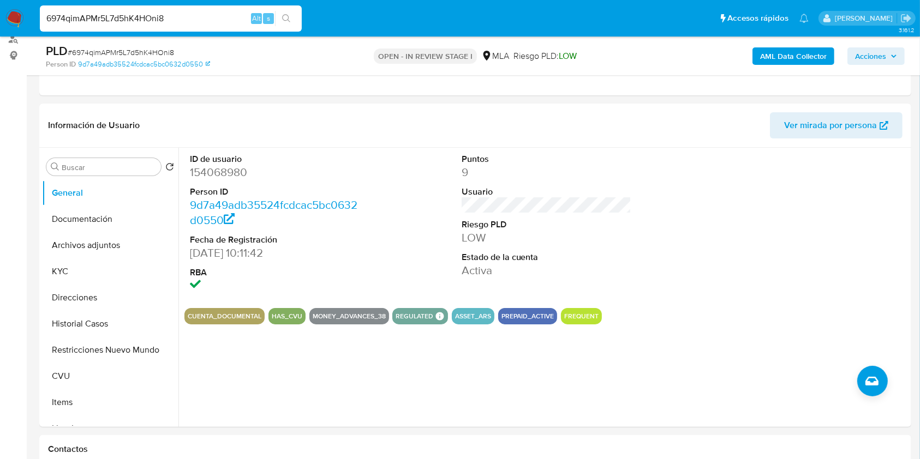
scroll to position [83, 0]
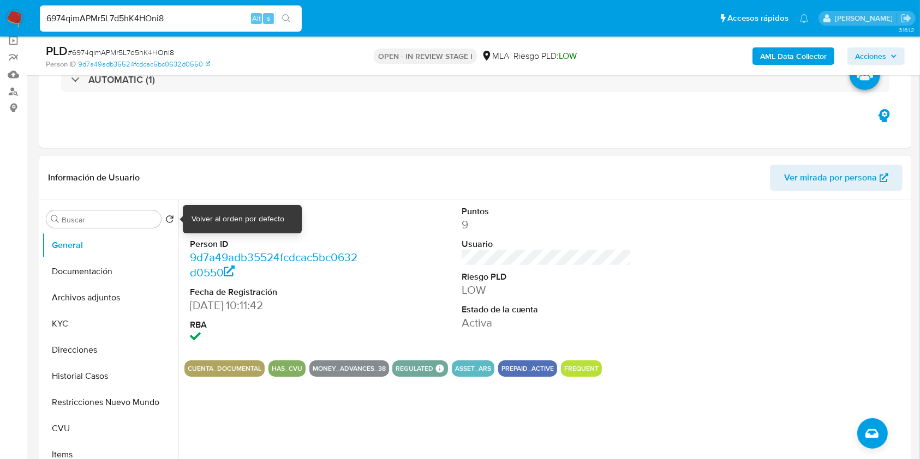
click at [215, 221] on div "Volver al orden por defecto" at bounding box center [237, 219] width 93 height 11
click at [305, 245] on dt "Person ID" at bounding box center [275, 244] width 170 height 12
click at [223, 223] on dd "154068980" at bounding box center [275, 224] width 170 height 15
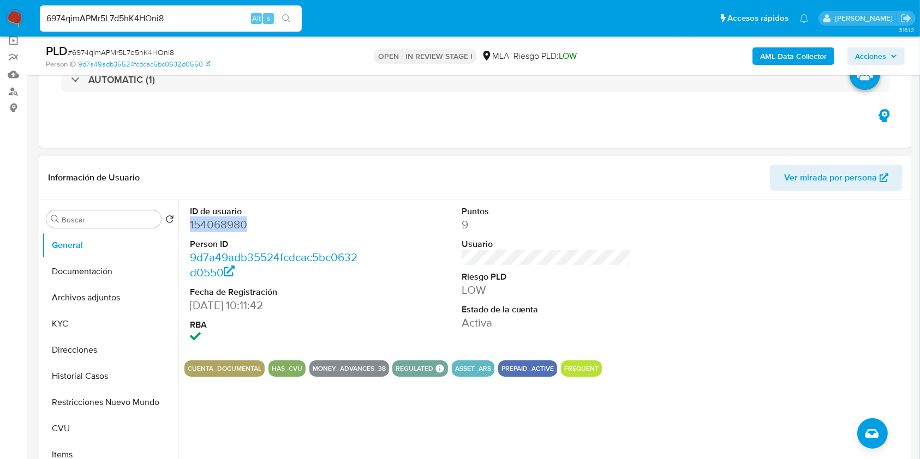
copy dd "154068980"
click at [88, 377] on button "Historial Casos" at bounding box center [106, 376] width 128 height 26
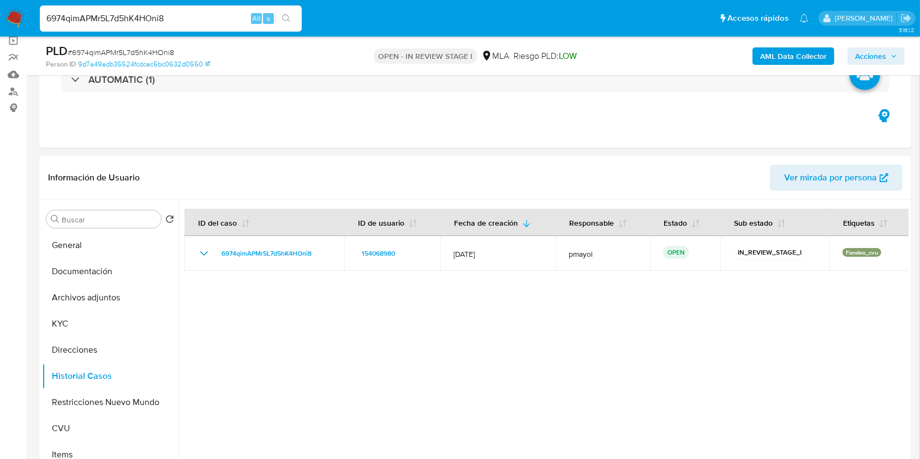
click at [805, 54] on b "AML Data Collector" at bounding box center [793, 55] width 67 height 17
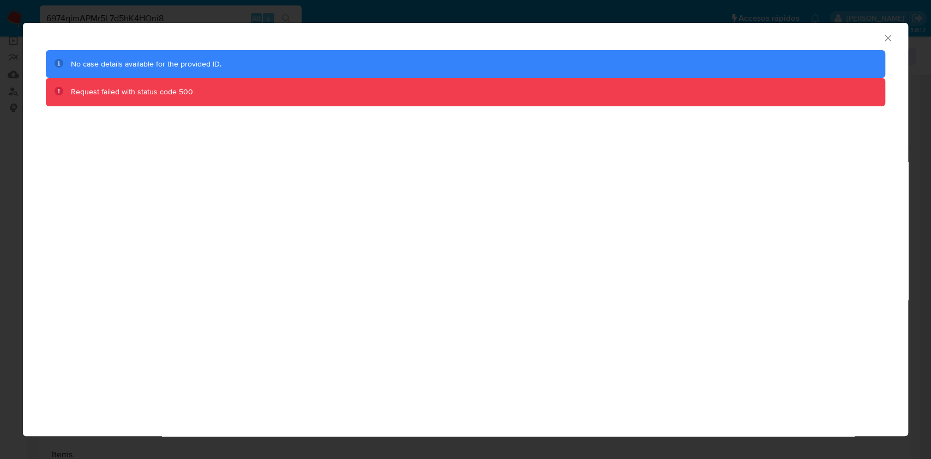
click at [883, 37] on icon "Cerrar ventana" at bounding box center [888, 38] width 11 height 11
